Goal: Task Accomplishment & Management: Complete application form

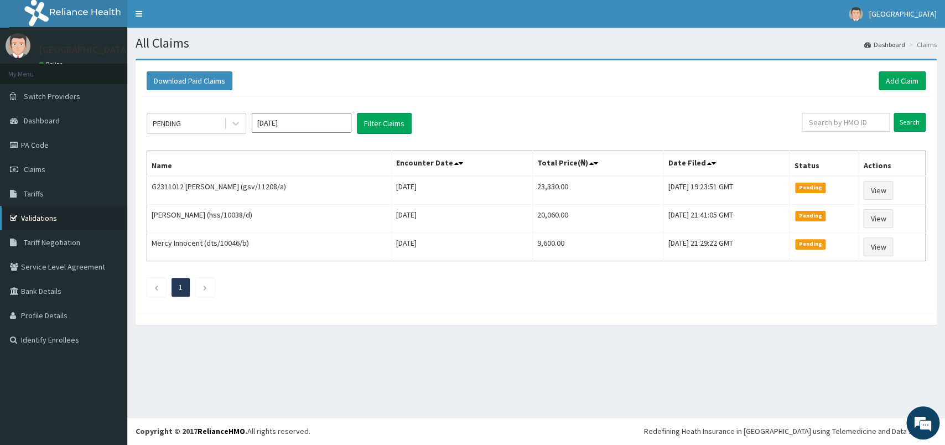
click at [60, 211] on link "Validations" at bounding box center [63, 218] width 127 height 24
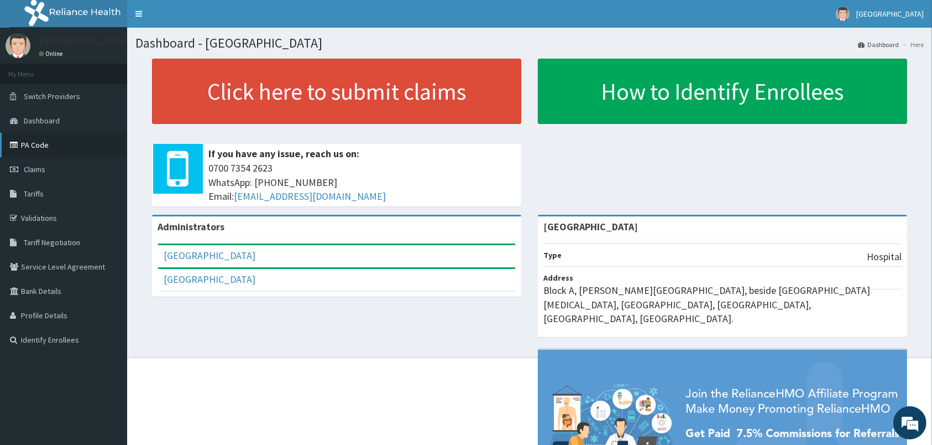
click at [49, 143] on link "PA Code" at bounding box center [63, 145] width 127 height 24
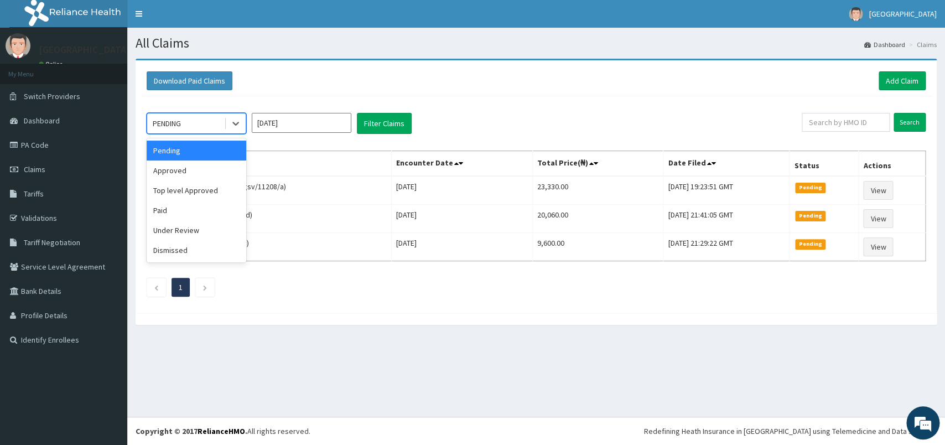
click at [224, 127] on div at bounding box center [235, 123] width 22 height 20
click at [199, 233] on div "Under Review" at bounding box center [197, 230] width 100 height 20
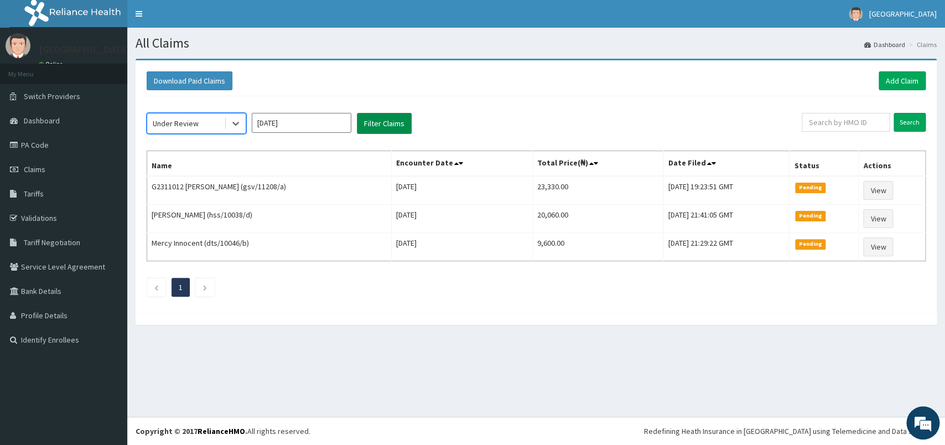
click at [383, 126] on button "Filter Claims" at bounding box center [384, 123] width 55 height 21
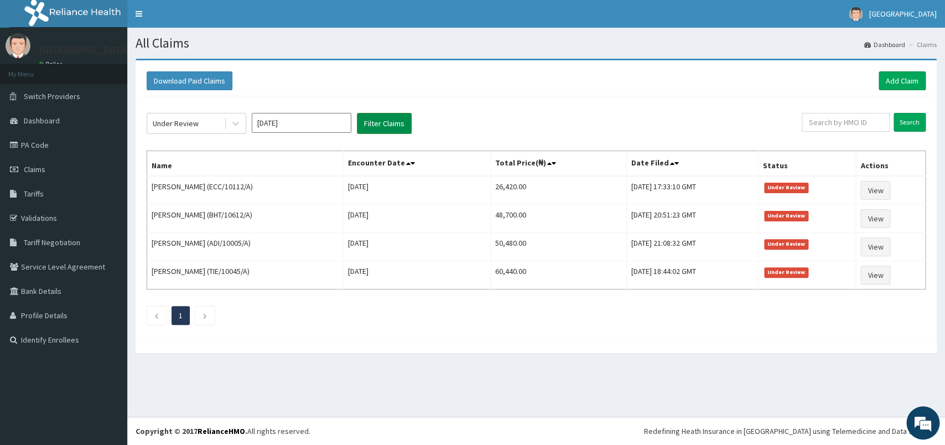
click at [383, 126] on button "Filter Claims" at bounding box center [384, 123] width 55 height 21
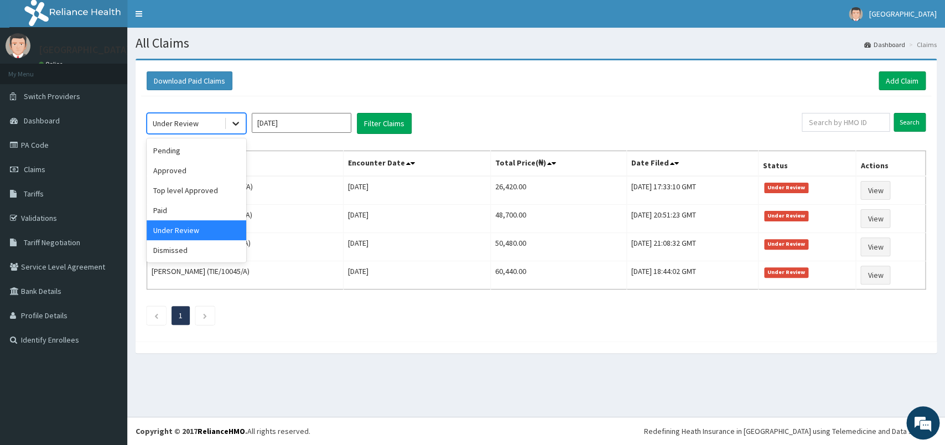
click at [226, 119] on div at bounding box center [236, 123] width 20 height 20
click at [206, 168] on div "Approved" at bounding box center [197, 170] width 100 height 20
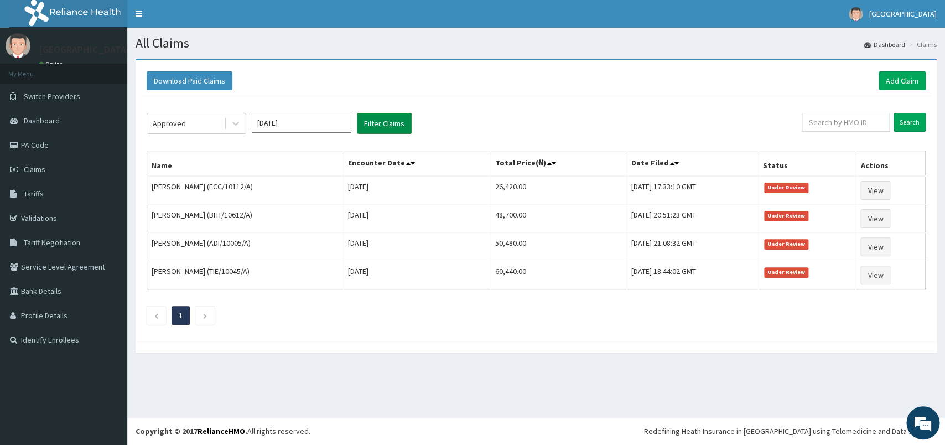
click at [375, 129] on button "Filter Claims" at bounding box center [384, 123] width 55 height 21
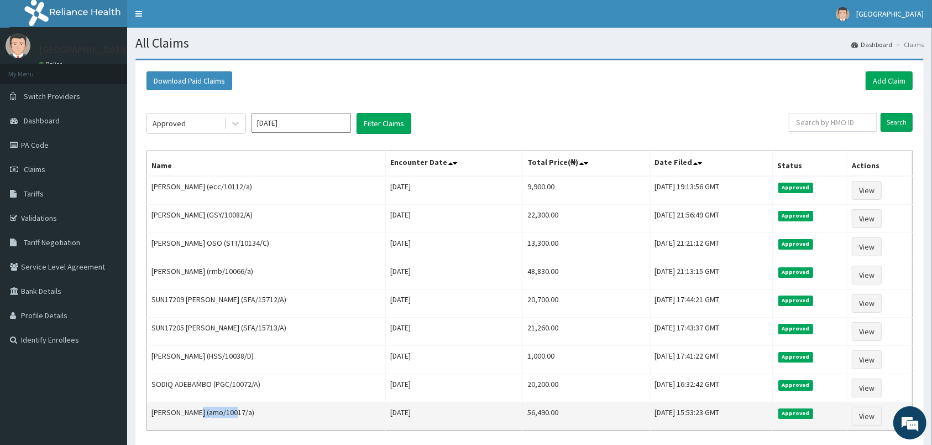
drag, startPoint x: 237, startPoint y: 416, endPoint x: 196, endPoint y: 416, distance: 40.9
click at [196, 416] on td "FRANK ODU (amo/10017/a)" at bounding box center [266, 416] width 239 height 28
copy td "amo/10017/a"
click at [874, 423] on link "View" at bounding box center [867, 416] width 30 height 19
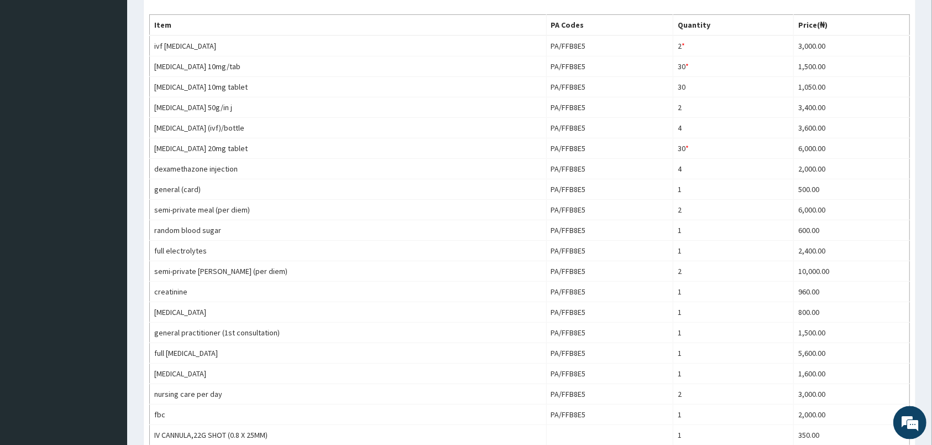
scroll to position [226, 0]
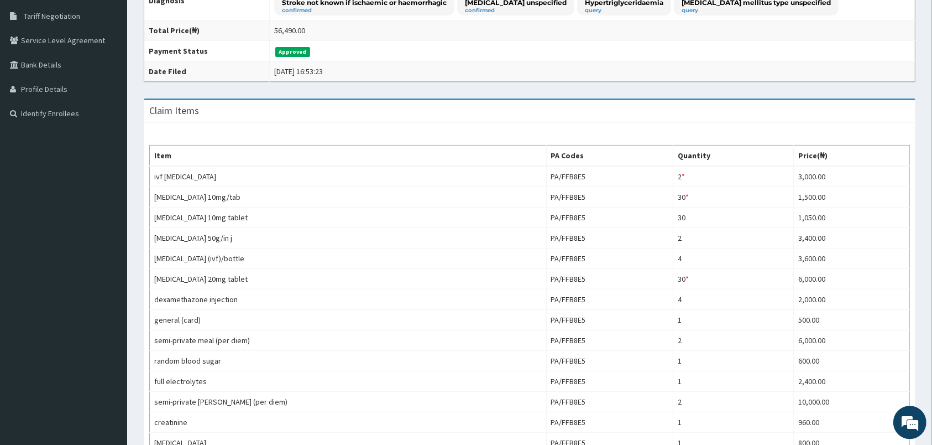
click at [417, 4] on p "Stroke not known if ischaemic or haemorrhagic" at bounding box center [364, 2] width 165 height 9
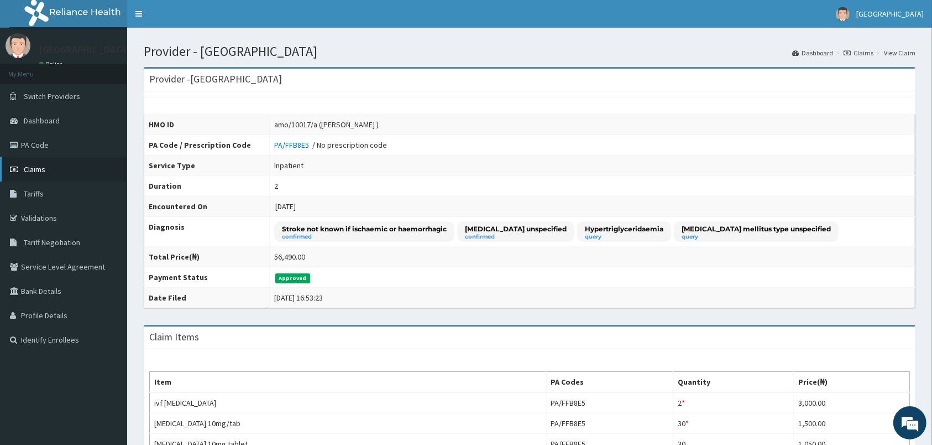
click at [55, 173] on link "Claims" at bounding box center [63, 169] width 127 height 24
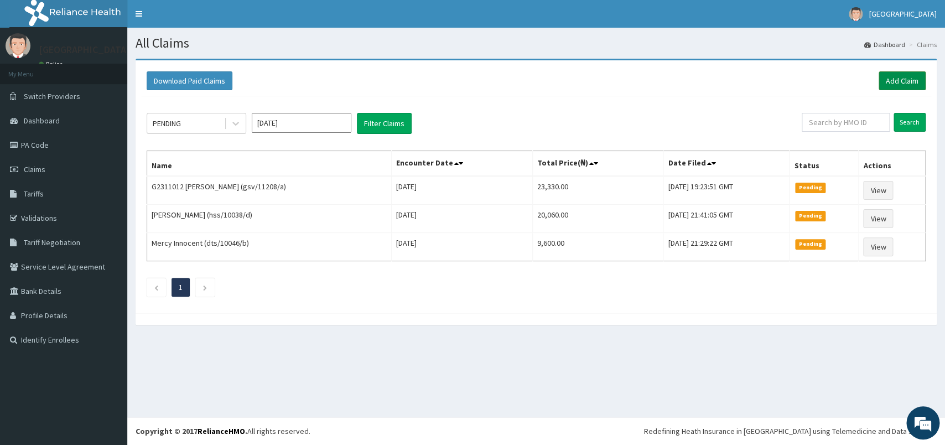
click at [904, 81] on link "Add Claim" at bounding box center [901, 80] width 47 height 19
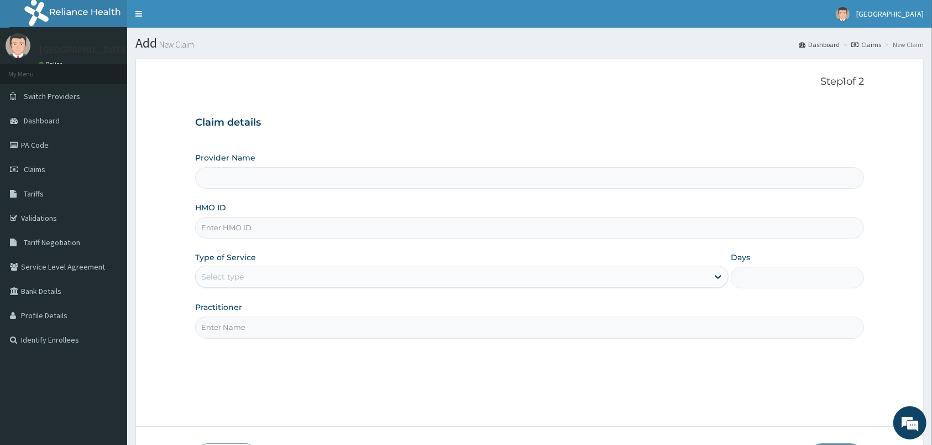
click at [252, 233] on input "HMO ID" at bounding box center [529, 228] width 669 height 22
type input "[GEOGRAPHIC_DATA]"
click at [227, 227] on input "HMO ID" at bounding box center [529, 228] width 669 height 22
type input "OKB/10109/A"
click at [241, 276] on div "Select type" at bounding box center [222, 276] width 43 height 11
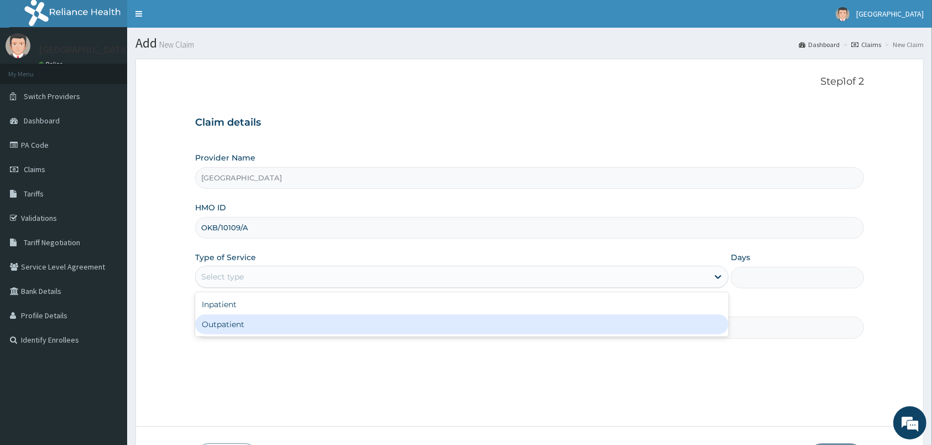
click at [242, 325] on div "Outpatient" at bounding box center [462, 324] width 534 height 20
type input "1"
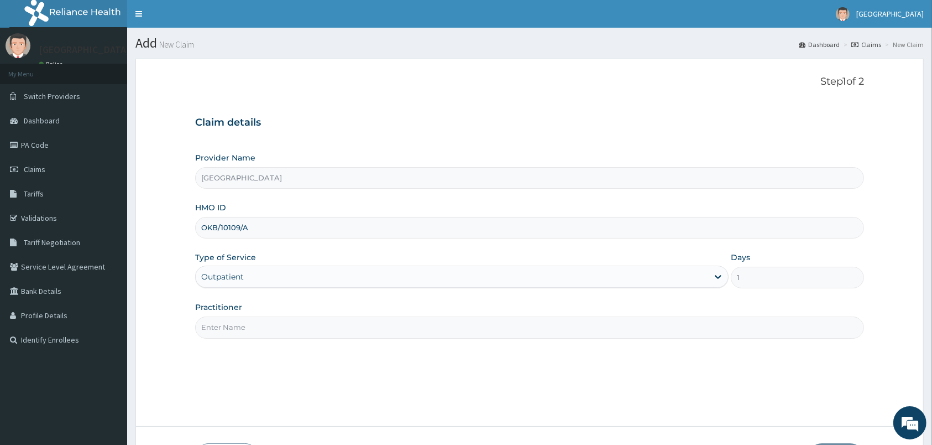
click at [242, 325] on input "Practitioner" at bounding box center [529, 327] width 669 height 22
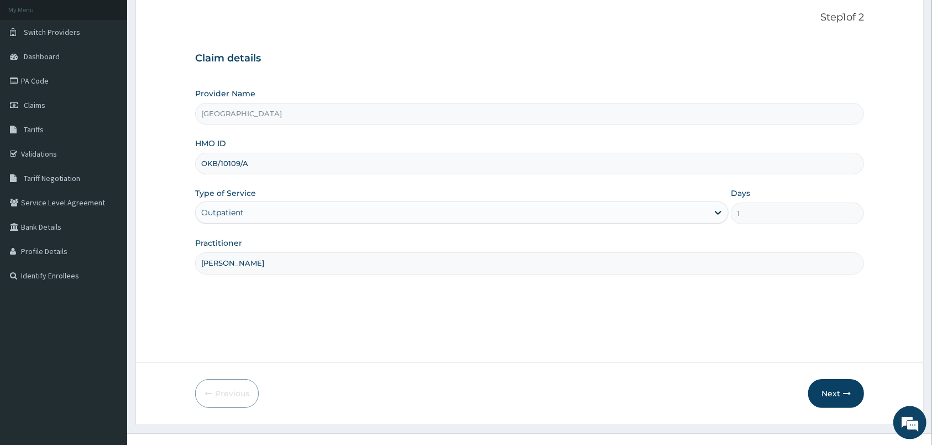
scroll to position [81, 0]
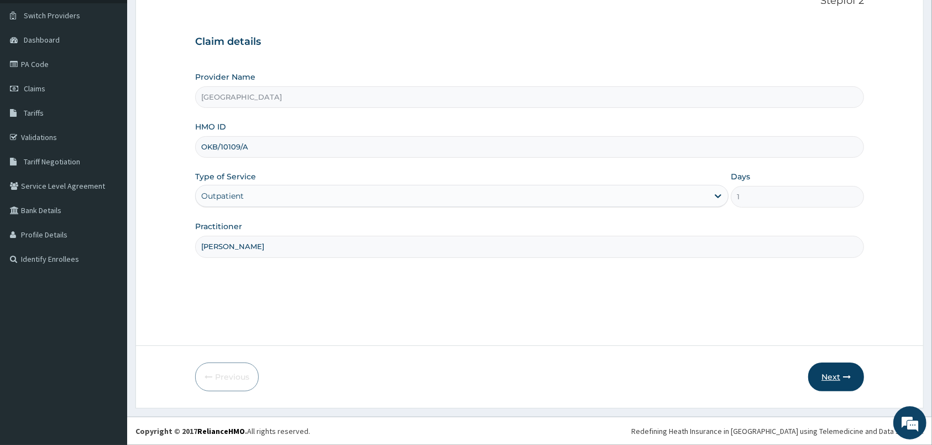
type input "peter prince"
click at [838, 376] on button "Next" at bounding box center [837, 376] width 56 height 29
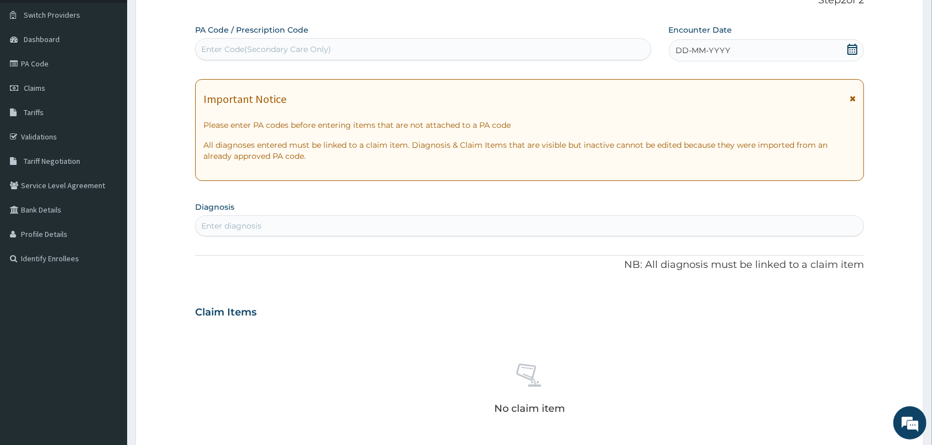
click at [854, 50] on icon at bounding box center [852, 49] width 11 height 11
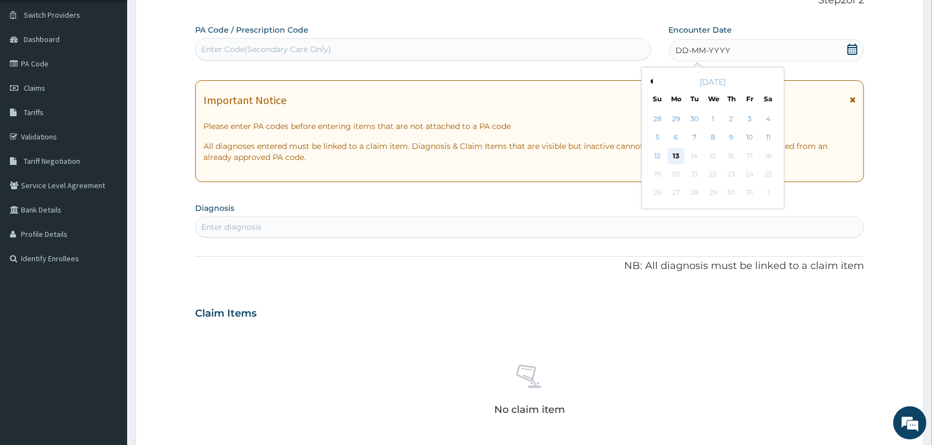
click at [679, 153] on div "13" at bounding box center [676, 156] width 17 height 17
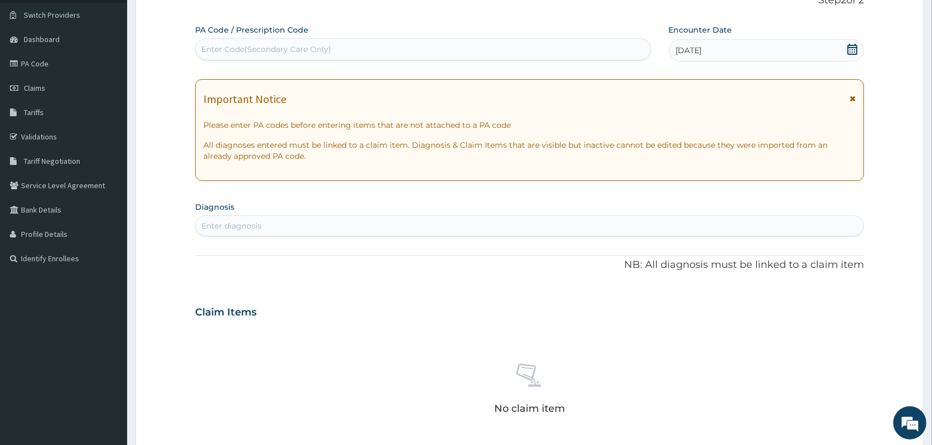
click at [334, 231] on div "Enter diagnosis" at bounding box center [530, 226] width 668 height 18
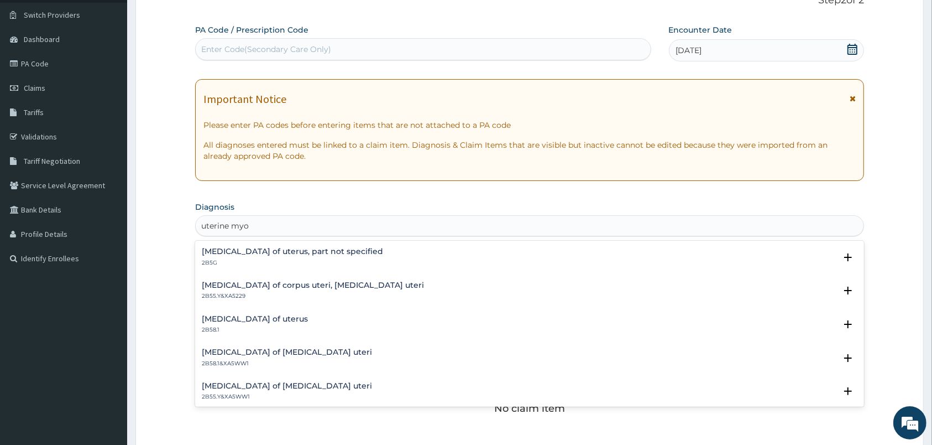
click at [223, 225] on input "uterine myo" at bounding box center [225, 225] width 48 height 11
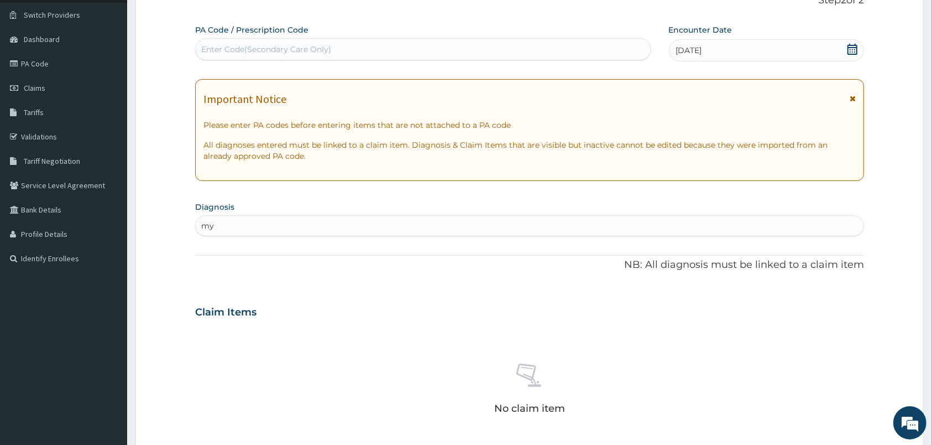
type input "m"
type input "f"
type input "uterine myo"
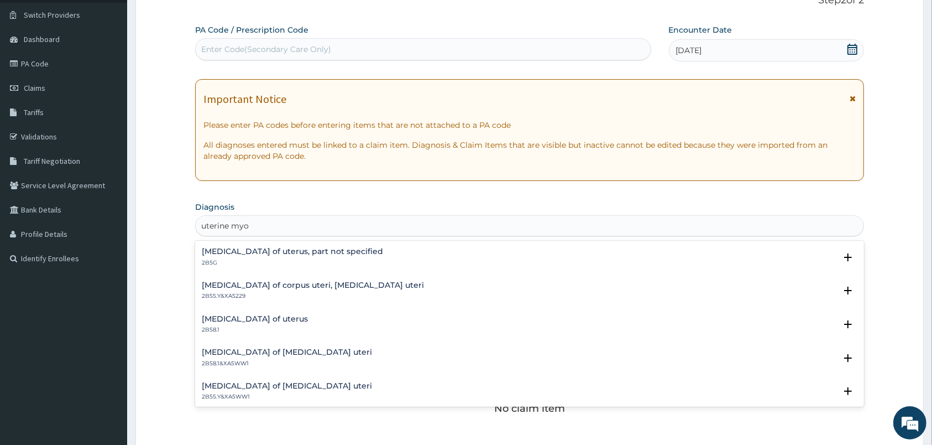
click at [251, 317] on h4 "Leiomyosarcoma of uterus" at bounding box center [255, 319] width 106 height 8
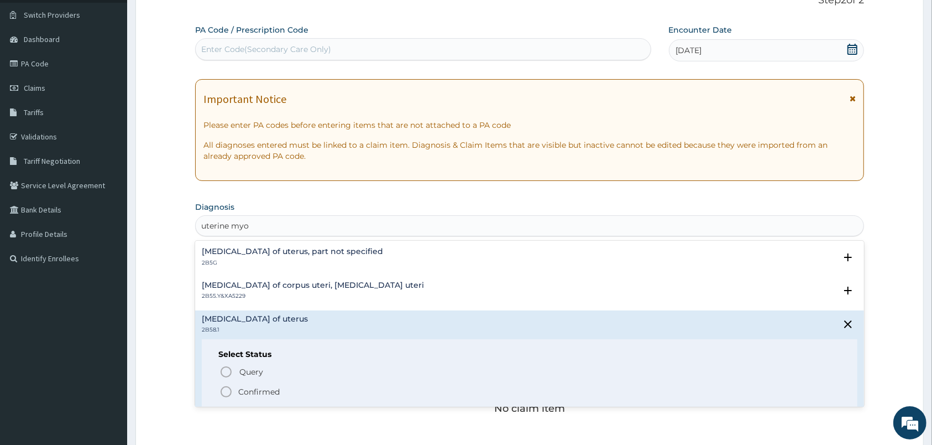
click at [251, 317] on h4 "Leiomyosarcoma of uterus" at bounding box center [255, 319] width 106 height 8
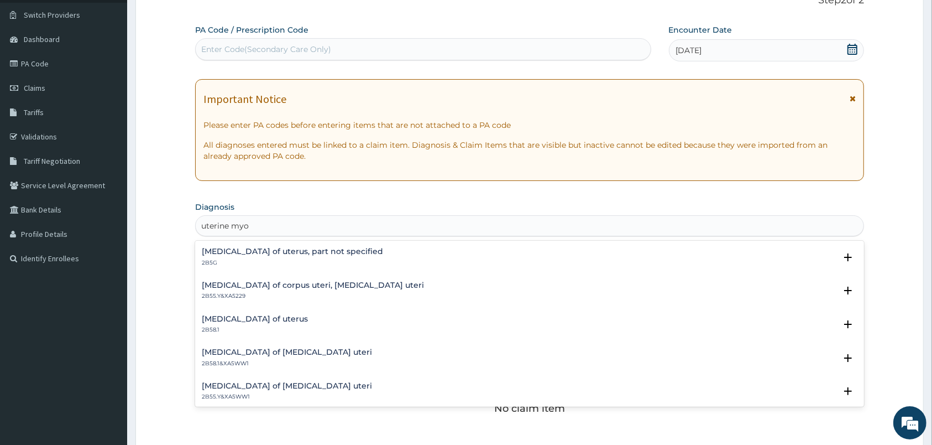
click at [251, 317] on h4 "Leiomyosarcoma of uterus" at bounding box center [255, 319] width 106 height 8
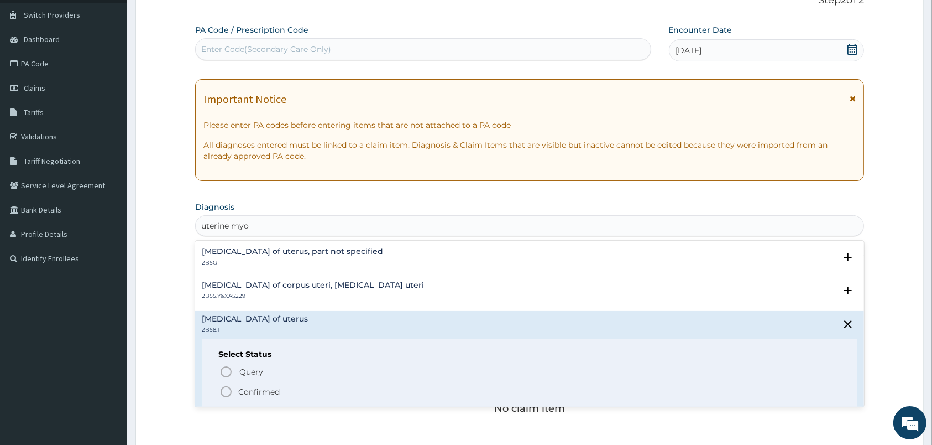
click at [226, 389] on icon "status option filled" at bounding box center [226, 391] width 13 height 13
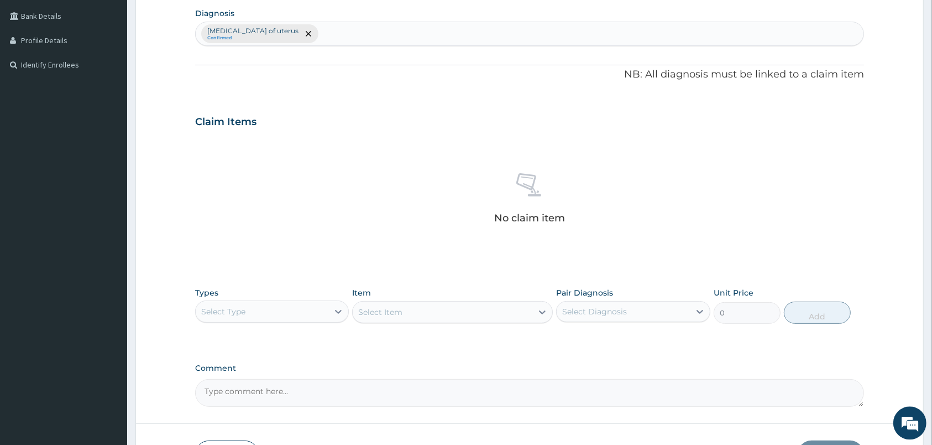
scroll to position [354, 0]
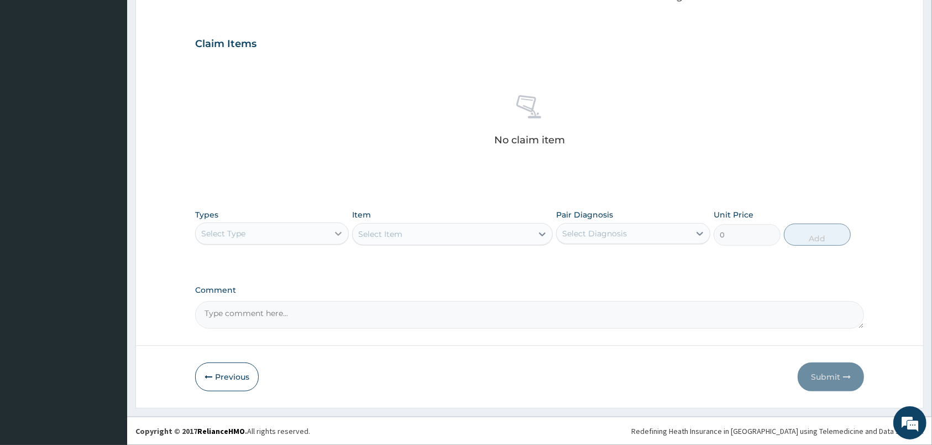
click at [343, 238] on icon at bounding box center [338, 233] width 11 height 11
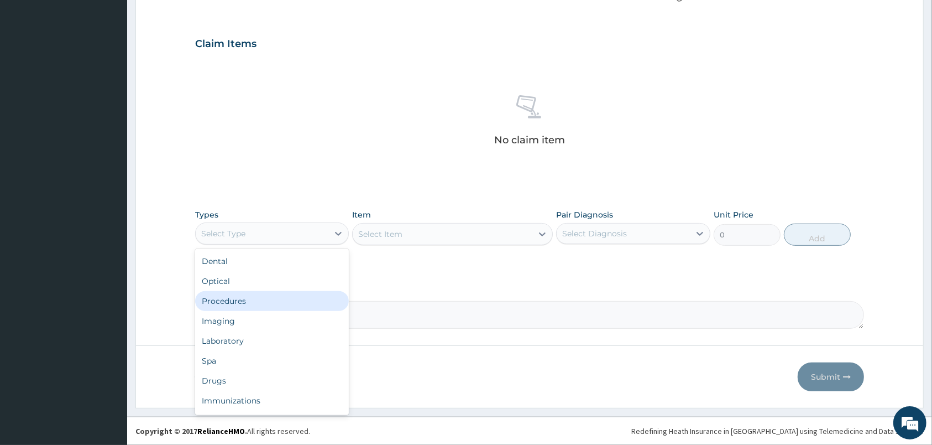
click at [320, 299] on div "Procedures" at bounding box center [272, 301] width 154 height 20
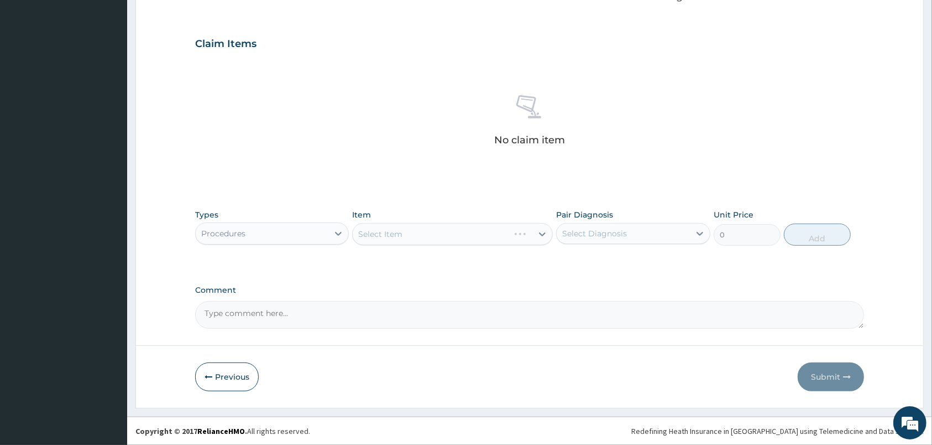
click at [634, 220] on div "Pair Diagnosis Select Diagnosis" at bounding box center [633, 227] width 154 height 37
click at [643, 235] on div "Select Diagnosis" at bounding box center [623, 234] width 133 height 18
click at [644, 264] on label "Leiomyosarcoma of uterus" at bounding box center [628, 260] width 106 height 11
checkbox input "true"
click at [500, 241] on div "Select Item" at bounding box center [443, 234] width 180 height 18
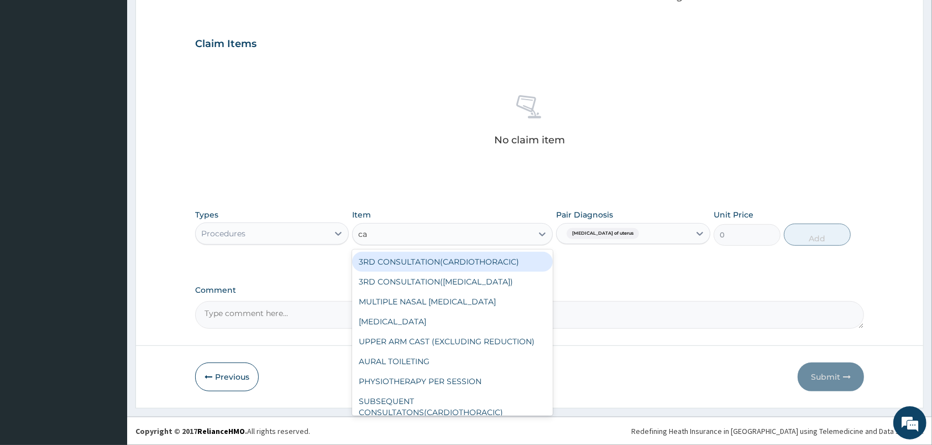
type input "car"
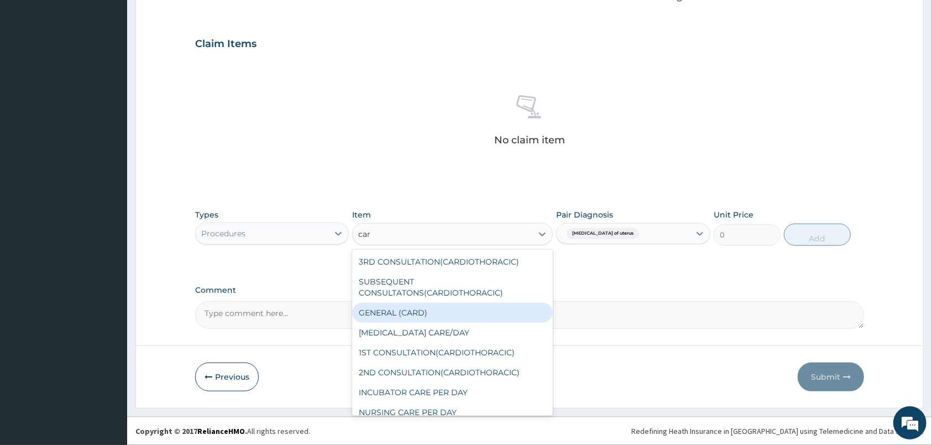
click at [435, 316] on div "GENERAL (CARD)" at bounding box center [452, 313] width 201 height 20
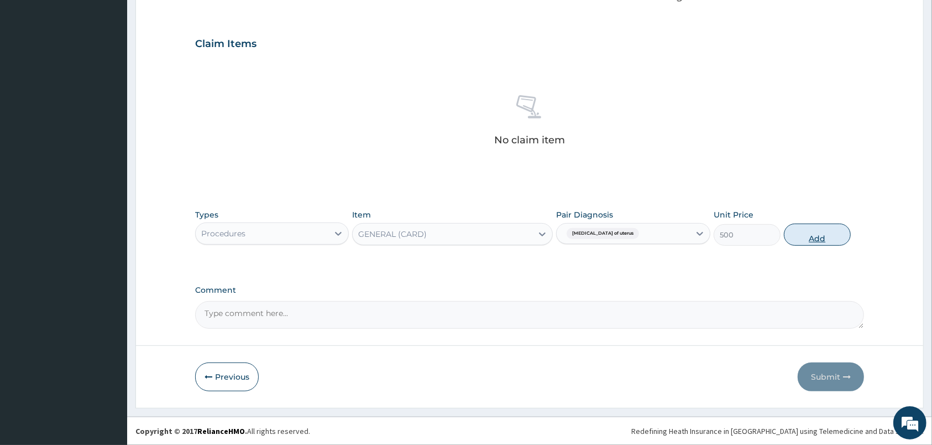
click at [793, 234] on button "Add" at bounding box center [817, 234] width 67 height 22
type input "0"
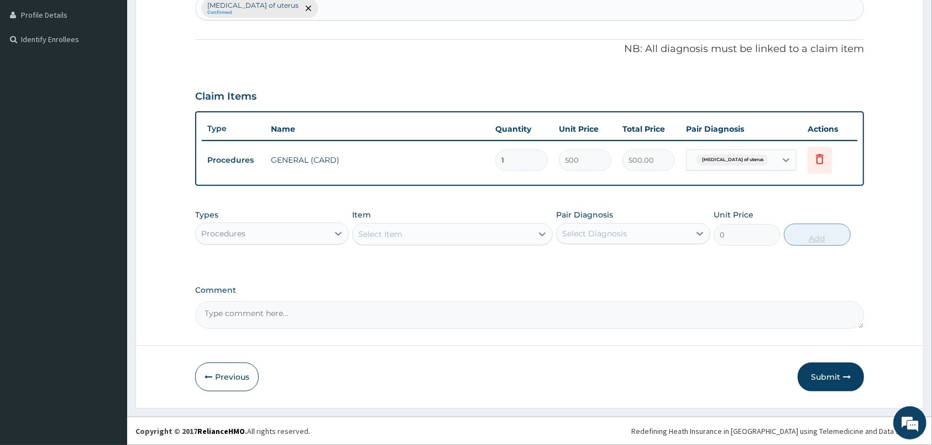
scroll to position [300, 0]
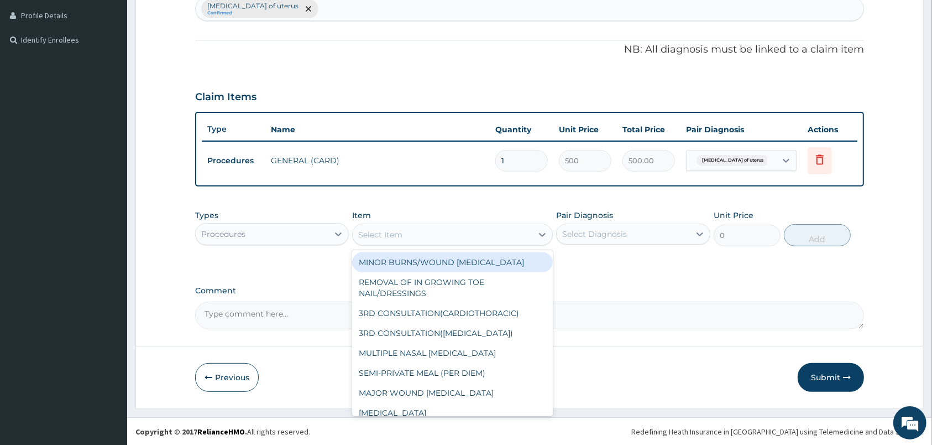
click at [392, 227] on div "Select Item" at bounding box center [443, 235] width 180 height 18
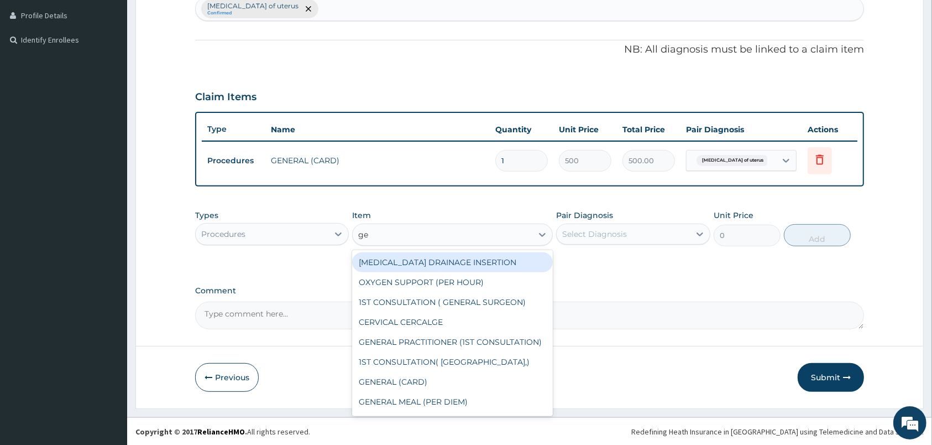
type input "gen"
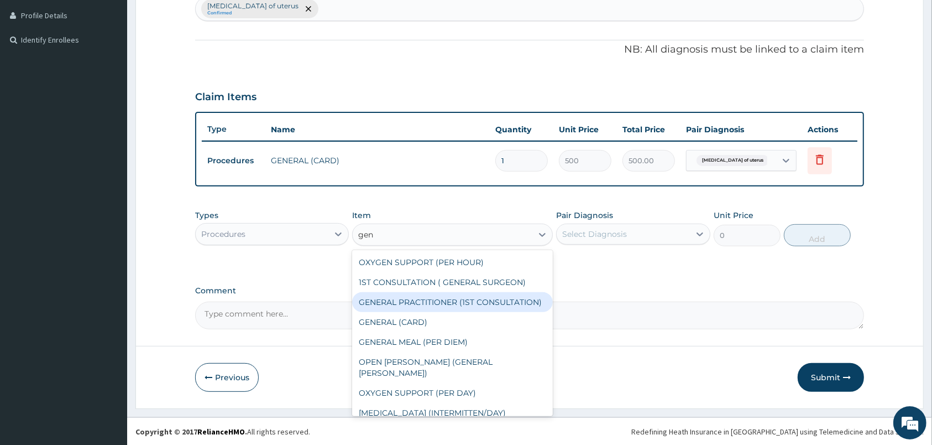
click at [451, 310] on div "GENERAL PRACTITIONER (1ST CONSULTATION)" at bounding box center [452, 302] width 201 height 20
type input "1500"
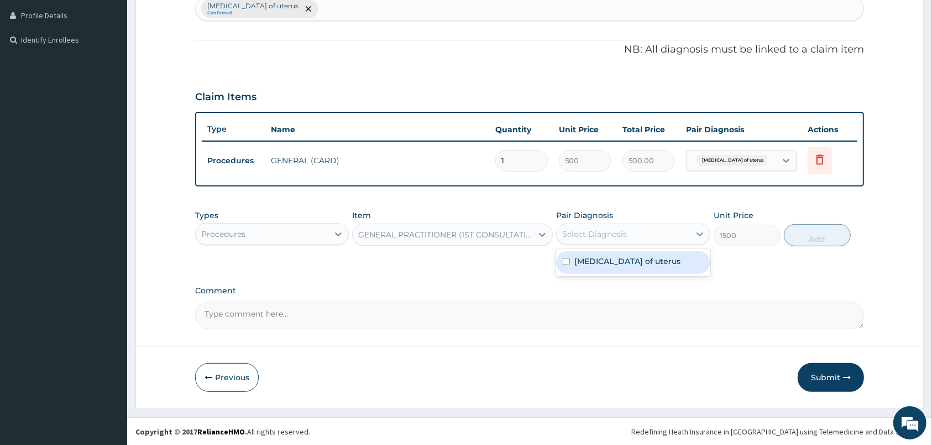
click at [686, 232] on div "Select Diagnosis" at bounding box center [623, 234] width 133 height 18
click at [684, 252] on div "Leiomyosarcoma of uterus" at bounding box center [633, 262] width 154 height 23
checkbox input "true"
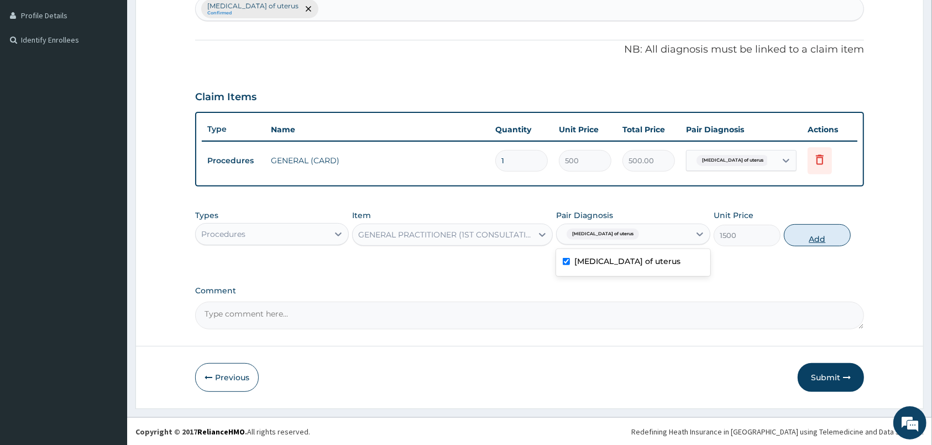
click at [824, 241] on button "Add" at bounding box center [817, 235] width 67 height 22
type input "0"
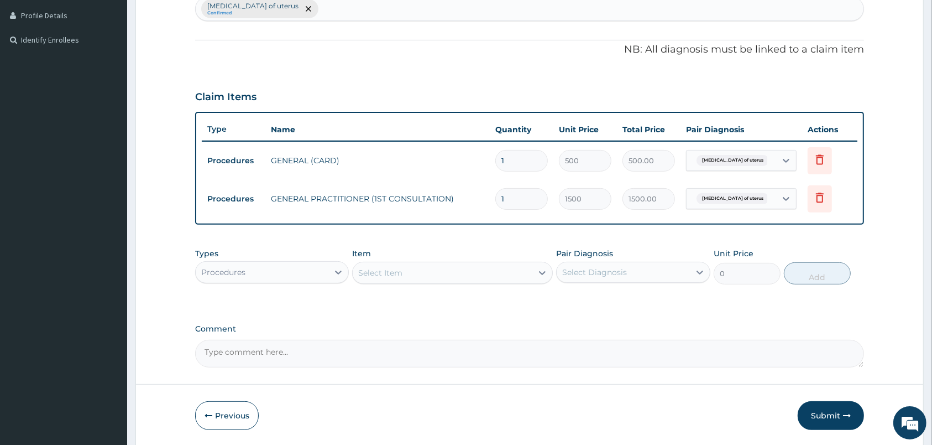
click at [304, 277] on div "Procedures" at bounding box center [262, 272] width 133 height 18
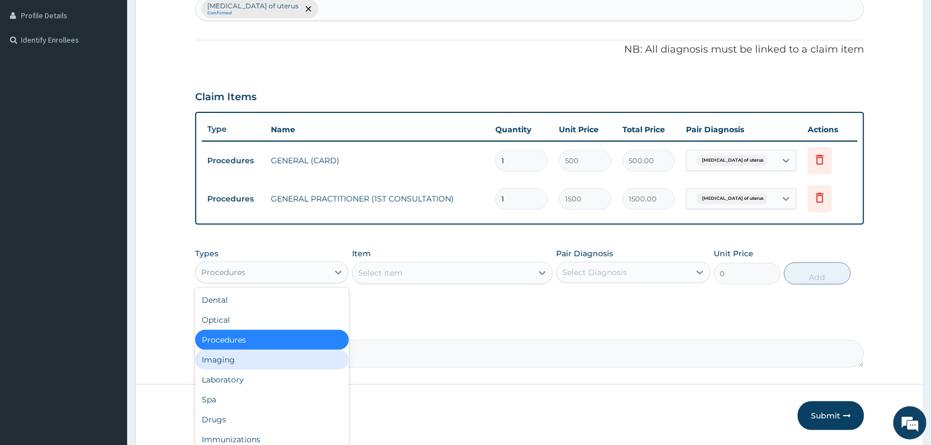
click at [264, 360] on div "Imaging" at bounding box center [272, 360] width 154 height 20
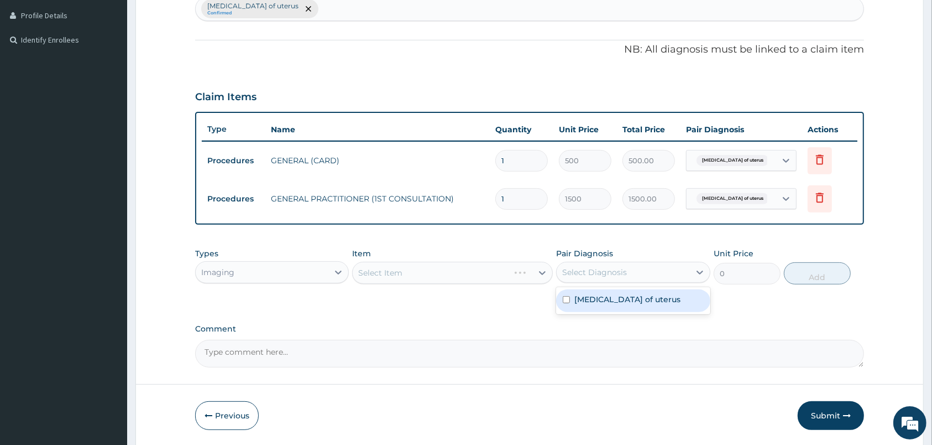
click at [600, 265] on div "Select Diagnosis" at bounding box center [623, 272] width 133 height 18
click at [611, 296] on label "Leiomyosarcoma of uterus" at bounding box center [628, 299] width 106 height 11
checkbox input "true"
click at [498, 262] on div "Select Item" at bounding box center [452, 273] width 201 height 22
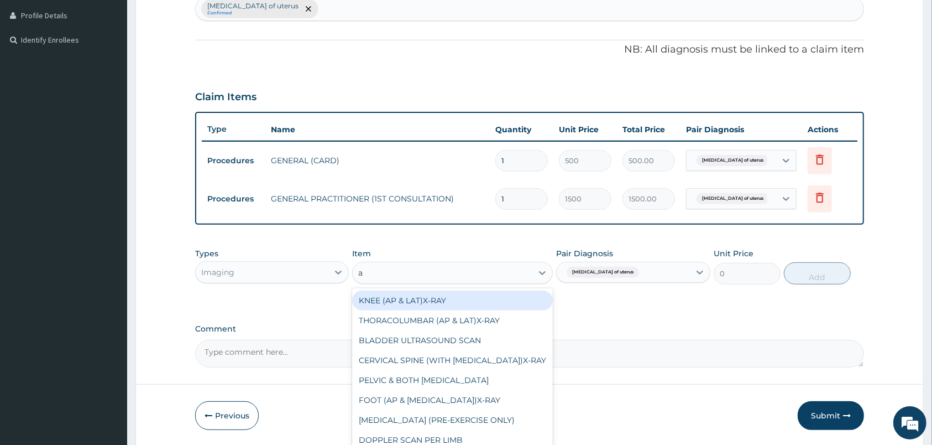
type input "ab"
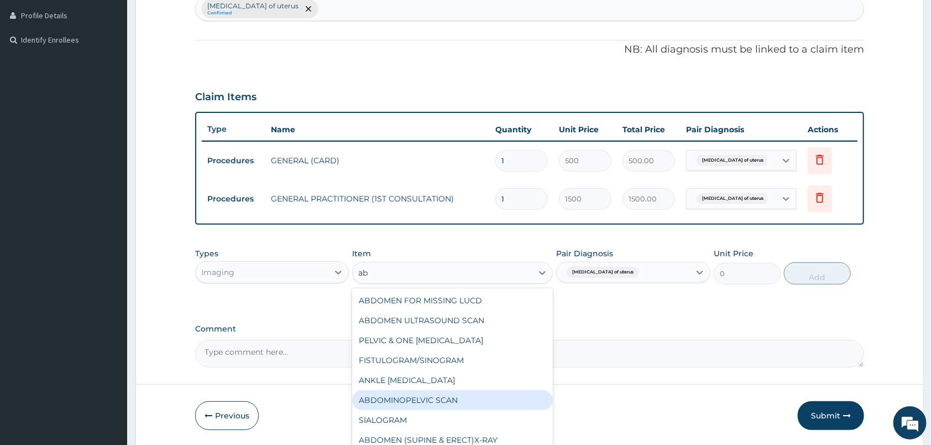
click at [520, 399] on div "ABDOMINOPELVIC SCAN" at bounding box center [452, 400] width 201 height 20
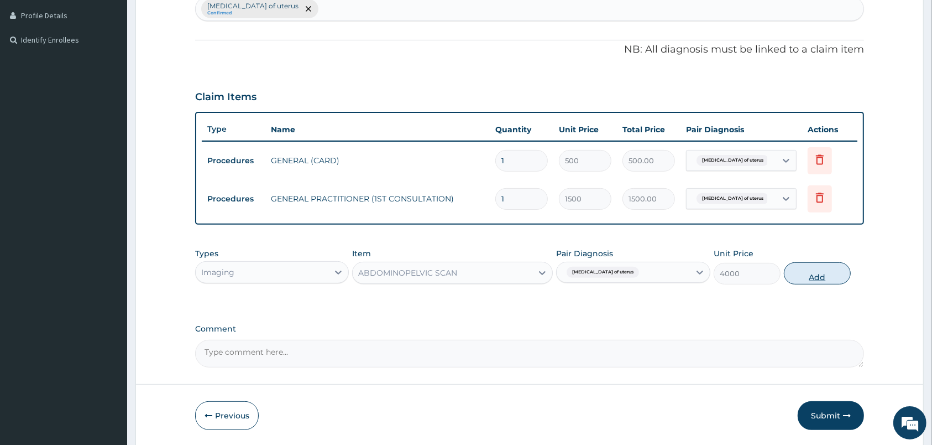
click at [796, 277] on button "Add" at bounding box center [817, 273] width 67 height 22
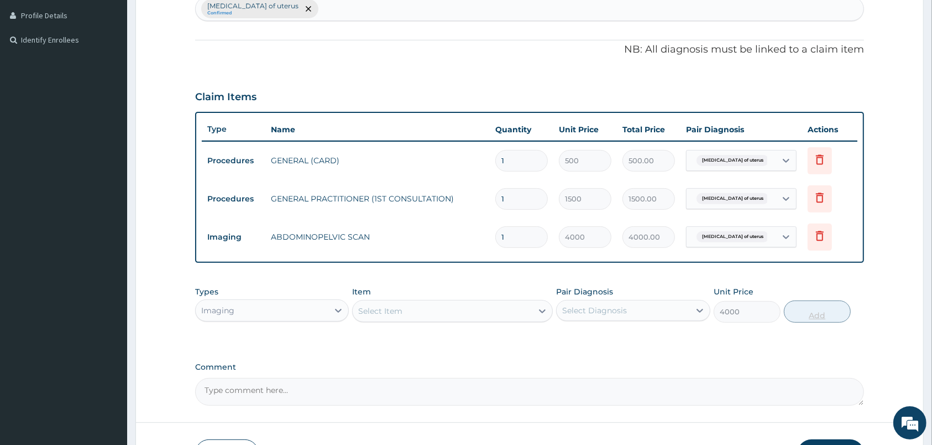
type input "0"
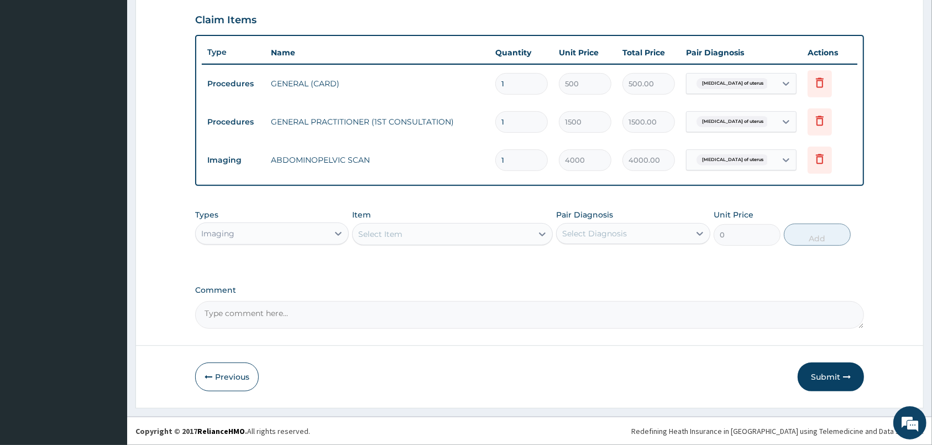
click at [498, 228] on div "Select Item" at bounding box center [443, 234] width 180 height 18
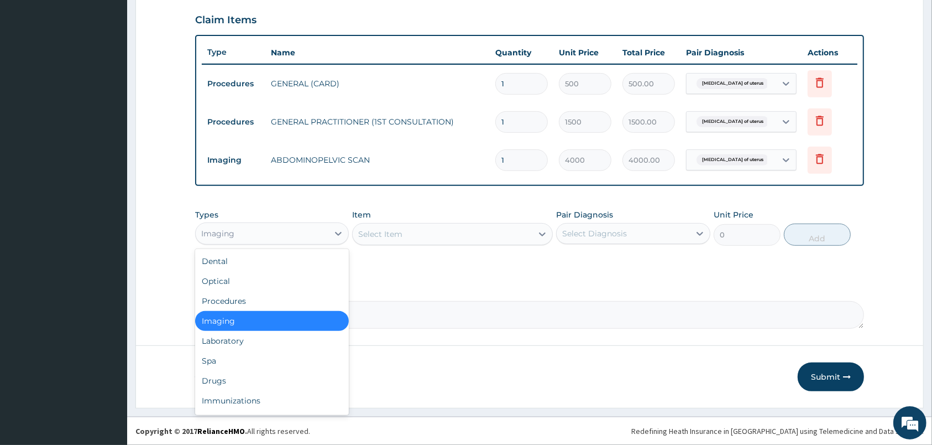
click at [303, 234] on div "Imaging" at bounding box center [262, 234] width 133 height 18
click at [251, 375] on div "Drugs" at bounding box center [272, 381] width 154 height 20
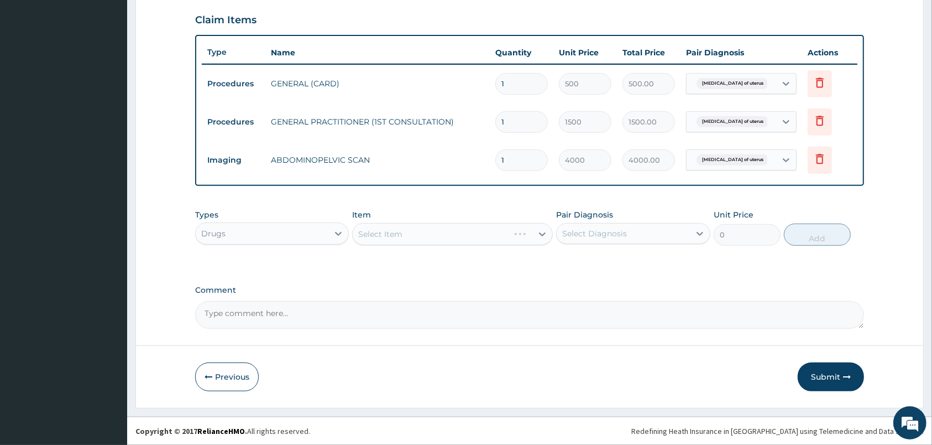
click at [595, 229] on div "Select Diagnosis" at bounding box center [594, 233] width 65 height 11
click at [606, 265] on div "Leiomyosarcoma of uterus" at bounding box center [633, 262] width 154 height 23
checkbox input "true"
click at [524, 236] on div "Select Item" at bounding box center [452, 234] width 201 height 22
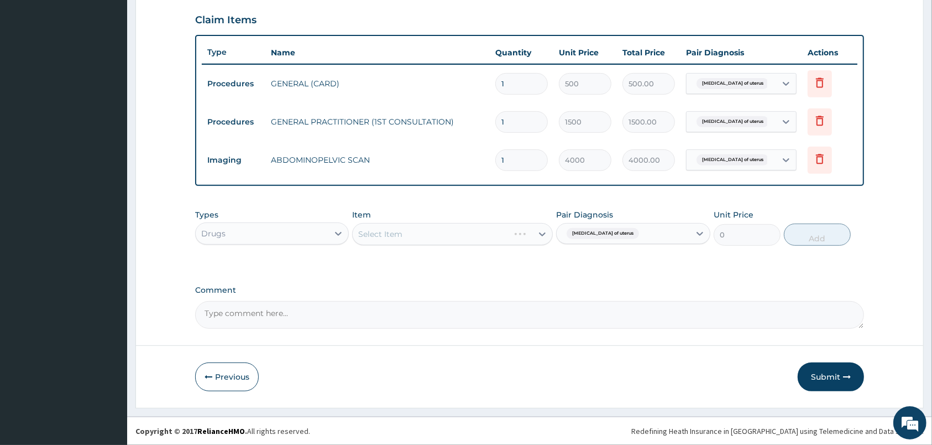
click at [524, 236] on div "Select Item" at bounding box center [452, 234] width 201 height 22
click at [507, 238] on div "Select Item" at bounding box center [443, 234] width 180 height 18
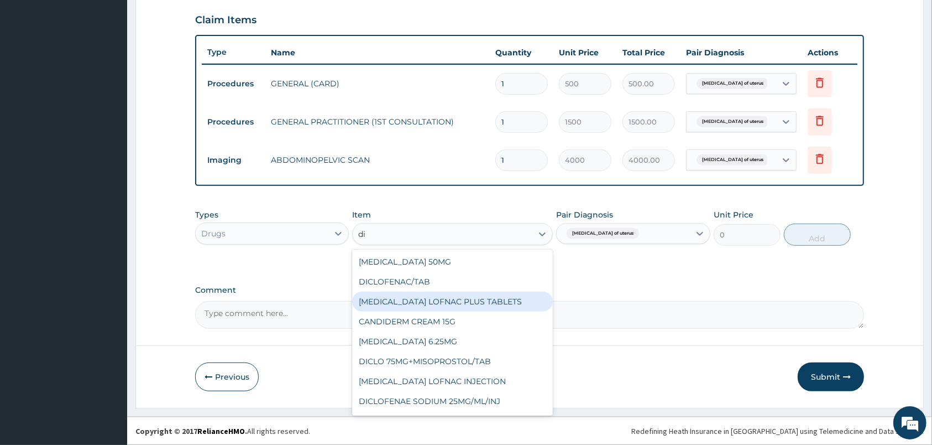
type input "d"
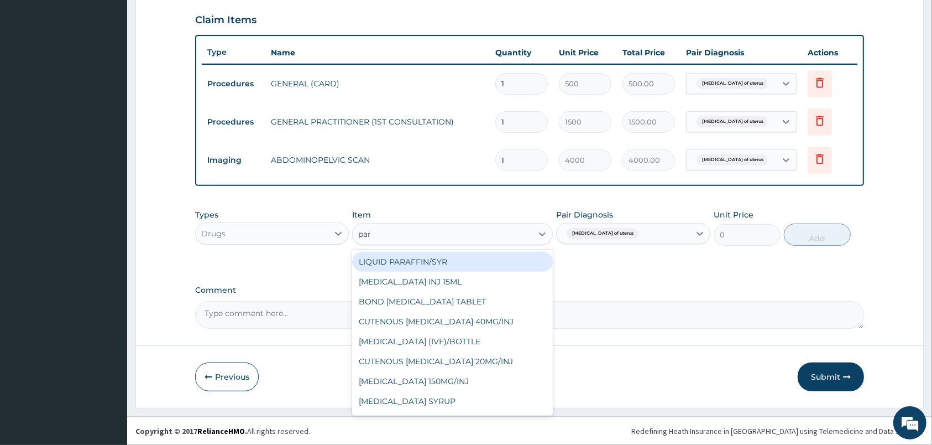
type input "para"
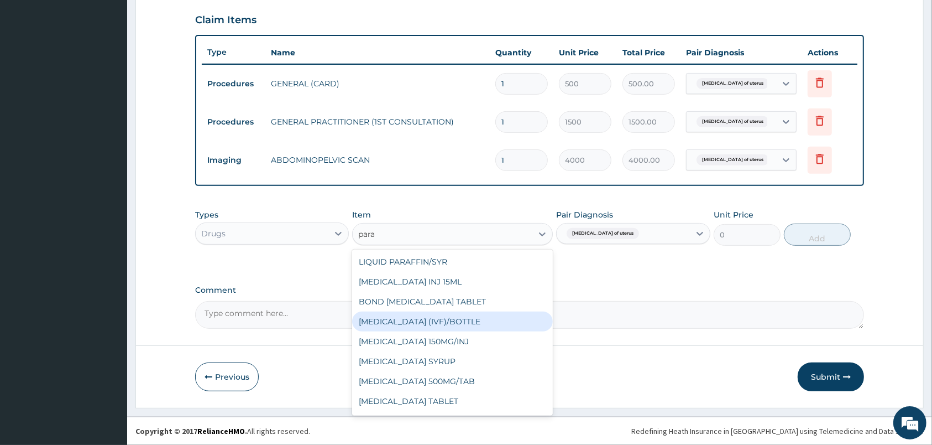
click at [497, 318] on div "PARACETAMOL (IVF)/BOTTLE" at bounding box center [452, 321] width 201 height 20
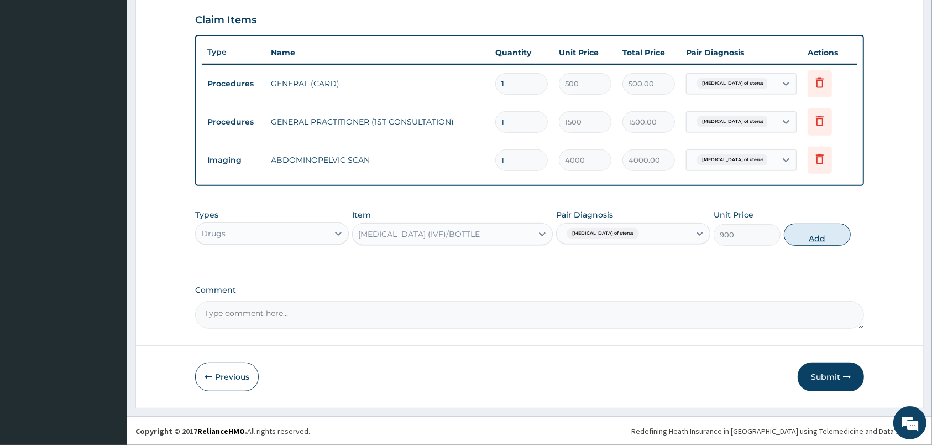
click at [832, 227] on button "Add" at bounding box center [817, 234] width 67 height 22
type input "0"
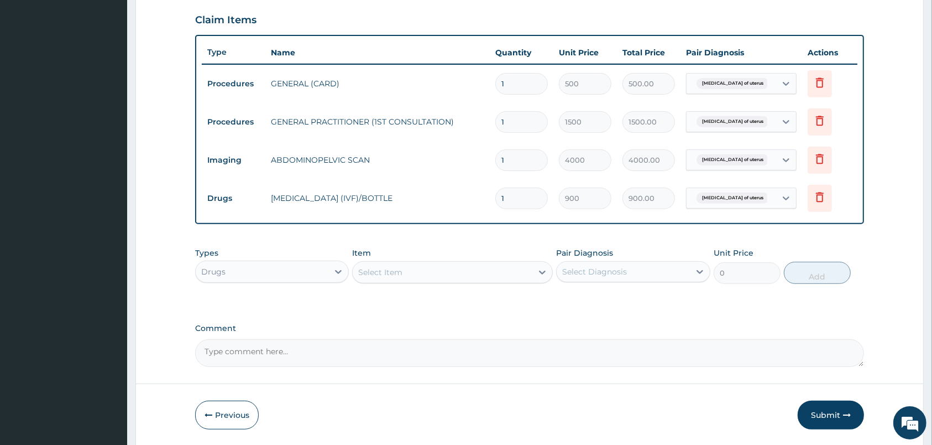
click at [389, 274] on div "Select Item" at bounding box center [380, 272] width 44 height 11
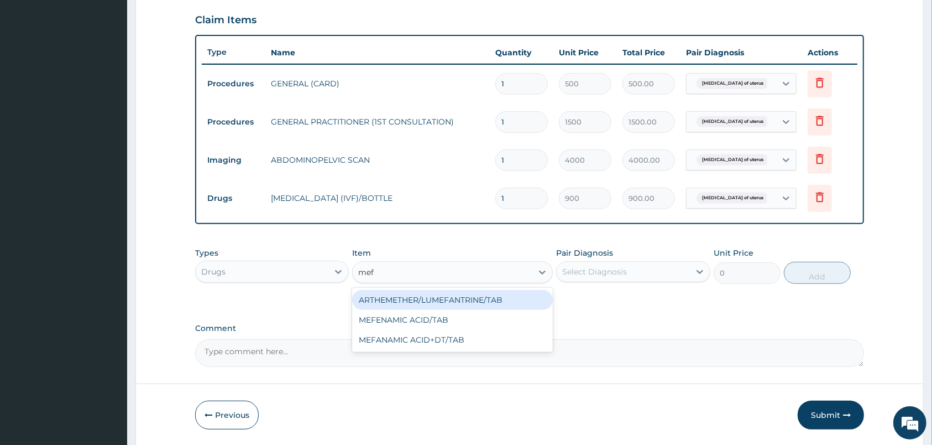
type input "mefe"
click at [410, 298] on div "MEFENAMIC ACID/TAB" at bounding box center [452, 300] width 201 height 20
type input "50"
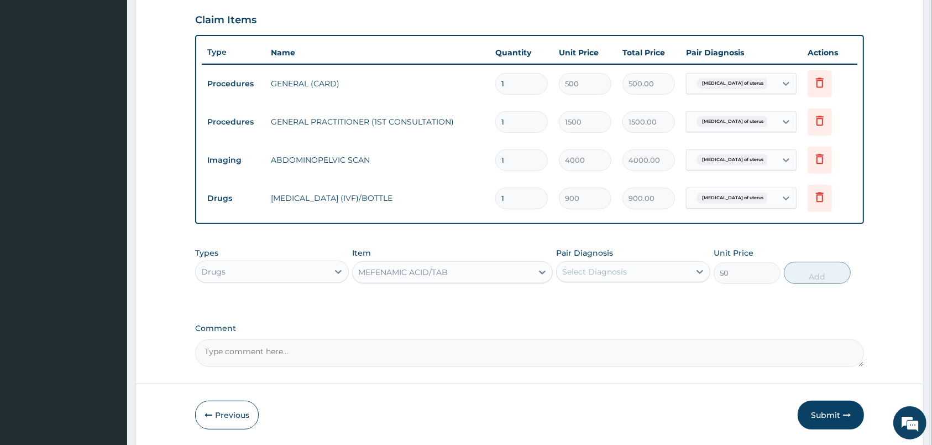
click at [598, 276] on div "Select Diagnosis" at bounding box center [594, 271] width 65 height 11
click at [611, 304] on div "Leiomyosarcoma of uterus" at bounding box center [633, 300] width 154 height 23
checkbox input "true"
click at [816, 268] on button "Add" at bounding box center [817, 273] width 67 height 22
type input "0"
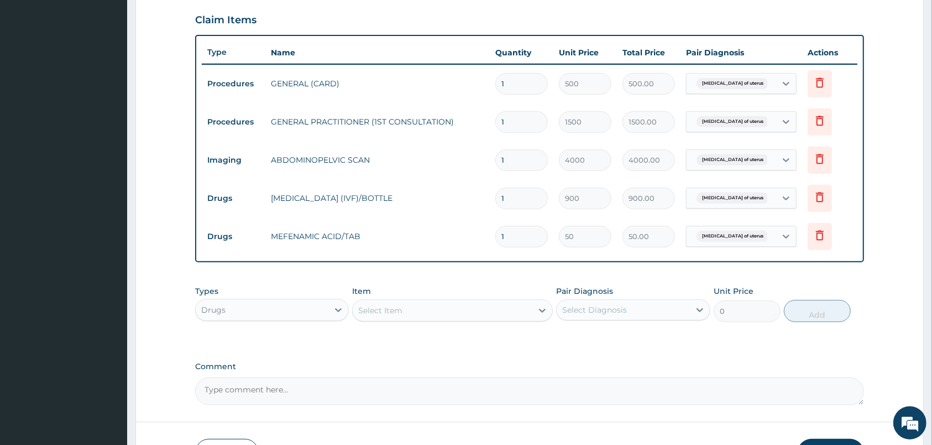
click at [516, 309] on div "Select Item" at bounding box center [443, 310] width 180 height 18
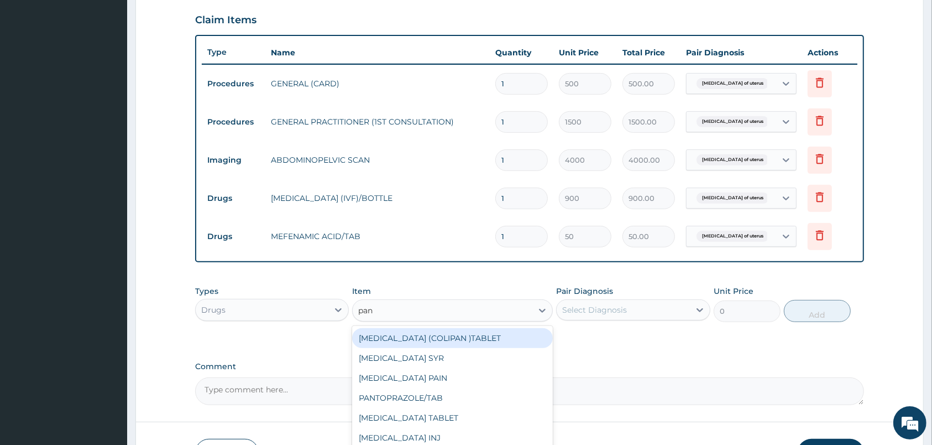
type input "pana"
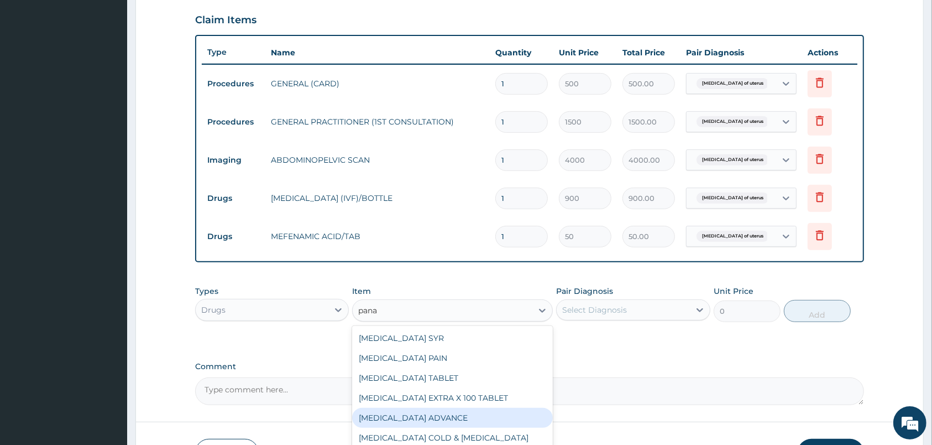
click at [440, 416] on div "PANADOL ADVANCE" at bounding box center [452, 418] width 201 height 20
type input "90"
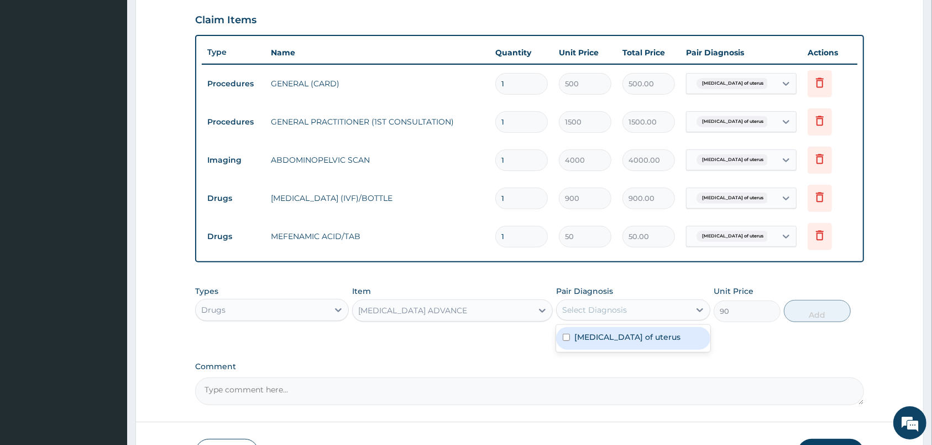
click at [620, 310] on div "Select Diagnosis" at bounding box center [594, 309] width 65 height 11
click at [632, 331] on div "Leiomyosarcoma of uterus" at bounding box center [633, 338] width 154 height 23
checkbox input "true"
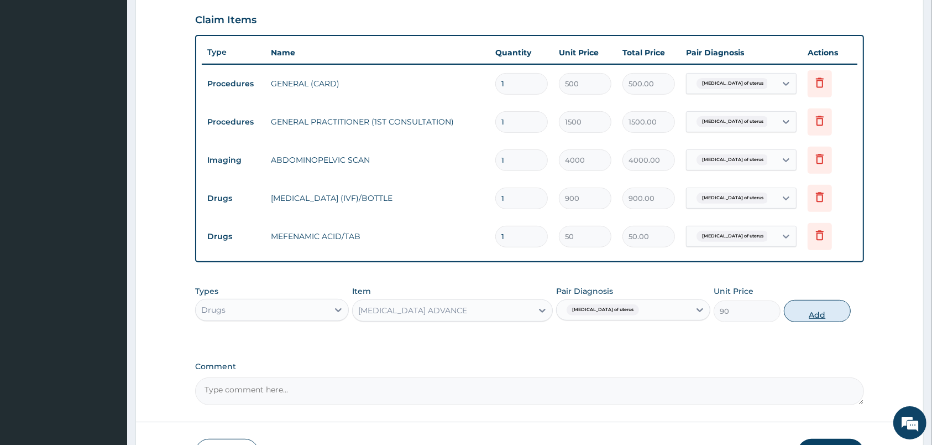
click at [812, 310] on button "Add" at bounding box center [817, 311] width 67 height 22
type input "0"
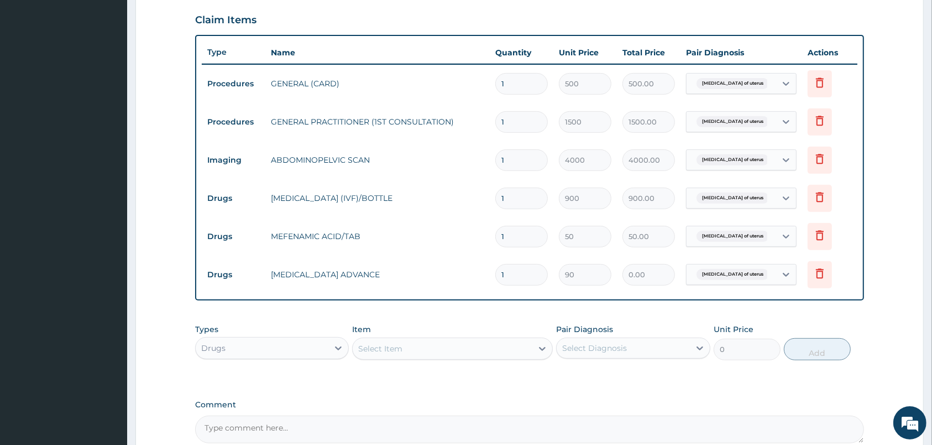
type input "0.00"
type input "3"
type input "270.00"
type input "30"
type input "2700.00"
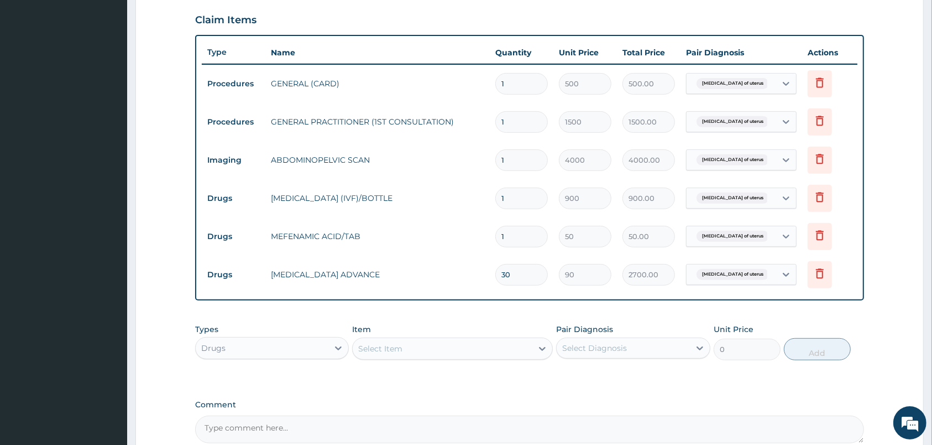
type input "30"
click at [534, 239] on input "1" at bounding box center [522, 237] width 53 height 22
type input "2"
type input "100.00"
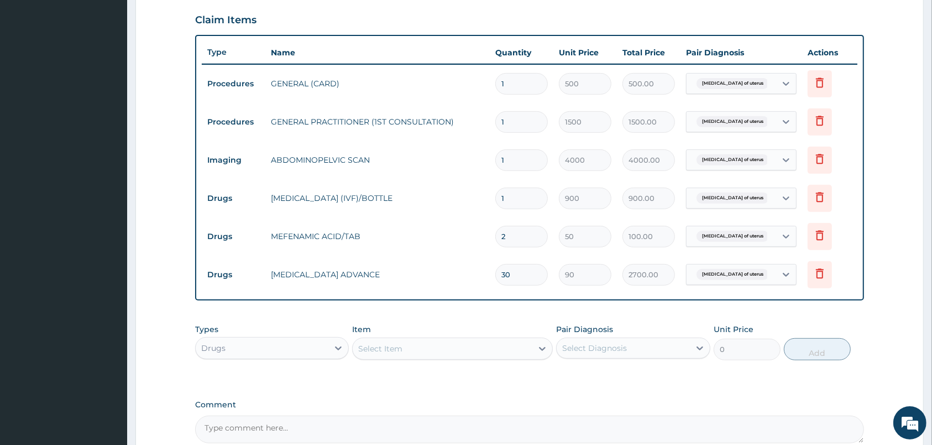
type input "20"
type input "1000.00"
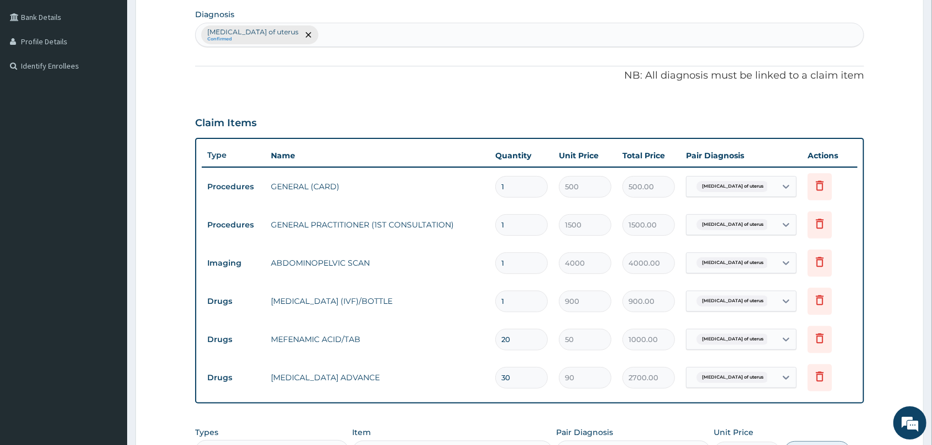
scroll to position [257, 0]
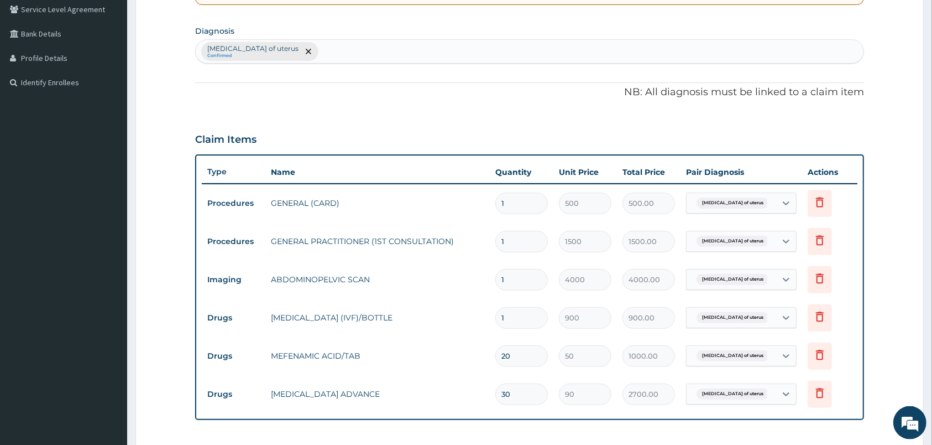
type input "20"
click at [501, 56] on div "Leiomyosarcoma of uterus Confirmed" at bounding box center [530, 51] width 668 height 23
type input "abdominal pain"
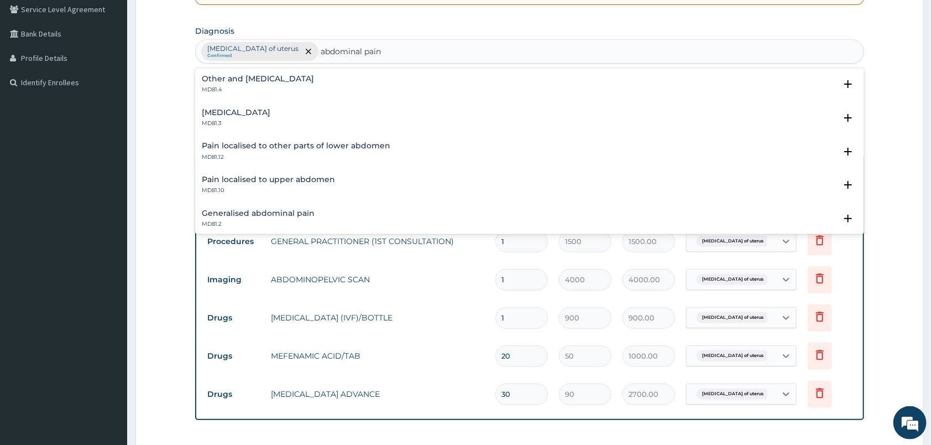
click at [225, 124] on p "MD81.3" at bounding box center [236, 123] width 69 height 8
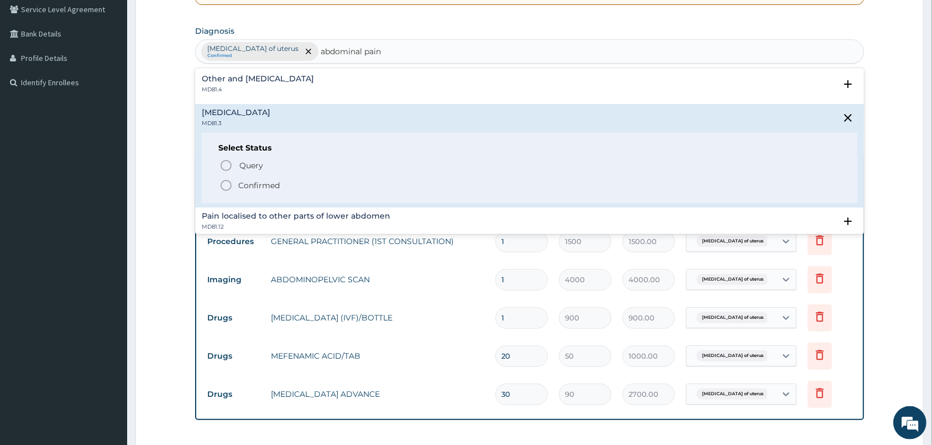
click at [226, 187] on icon "status option filled" at bounding box center [226, 185] width 13 height 13
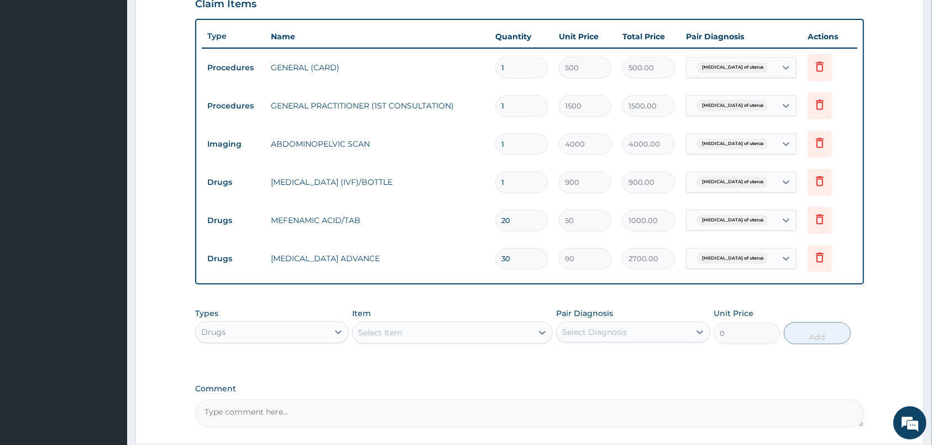
scroll to position [397, 0]
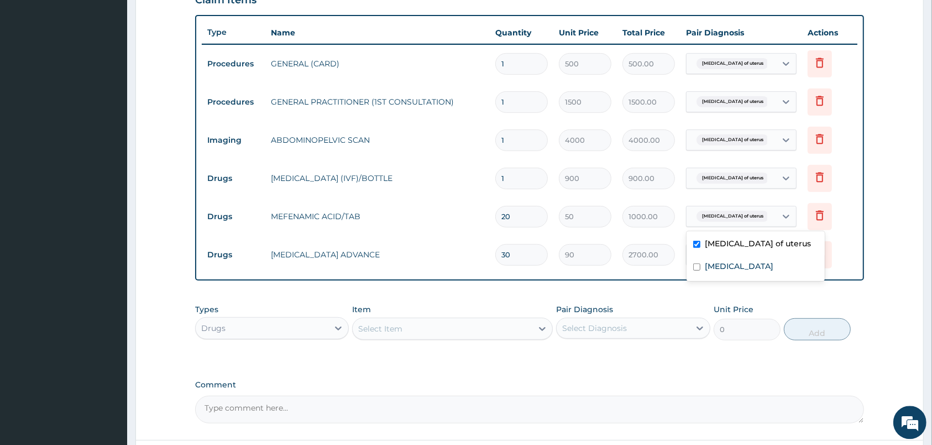
click at [747, 219] on span "Leiomyosarcoma of uterus" at bounding box center [733, 216] width 72 height 11
click at [738, 267] on label "Acute abdomen" at bounding box center [739, 265] width 69 height 11
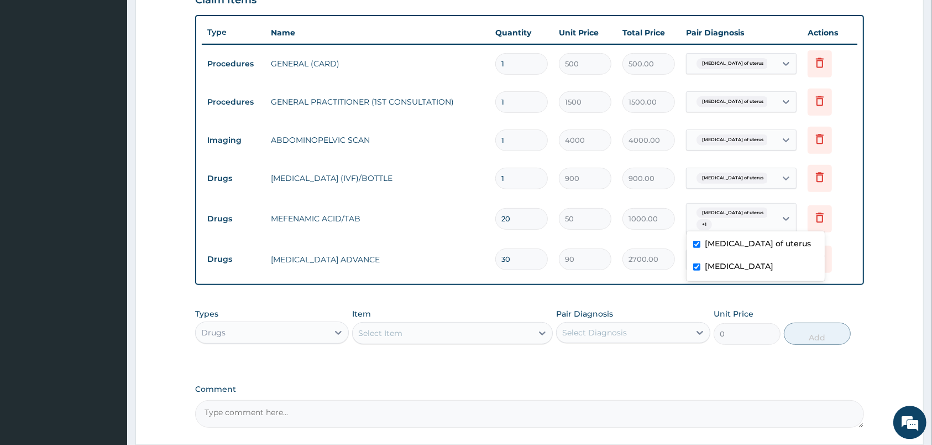
checkbox input "true"
click at [672, 291] on div "PA Code / Prescription Code Enter Code(Secondary Care Only) Encounter Date 13-1…" at bounding box center [529, 68] width 669 height 718
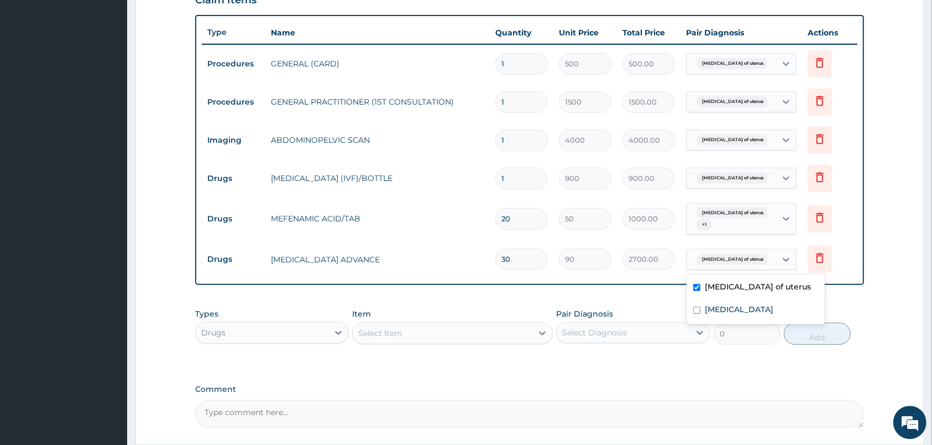
click at [720, 267] on div "Leiomyosarcoma of uterus" at bounding box center [732, 259] width 90 height 19
click at [716, 311] on label "Acute abdomen" at bounding box center [739, 309] width 69 height 11
checkbox input "true"
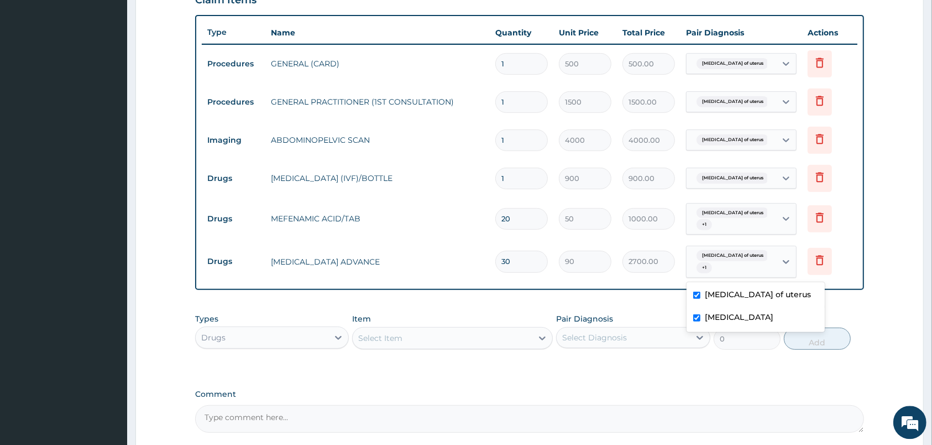
click at [732, 187] on div "Leiomyosarcoma of uterus" at bounding box center [732, 178] width 90 height 19
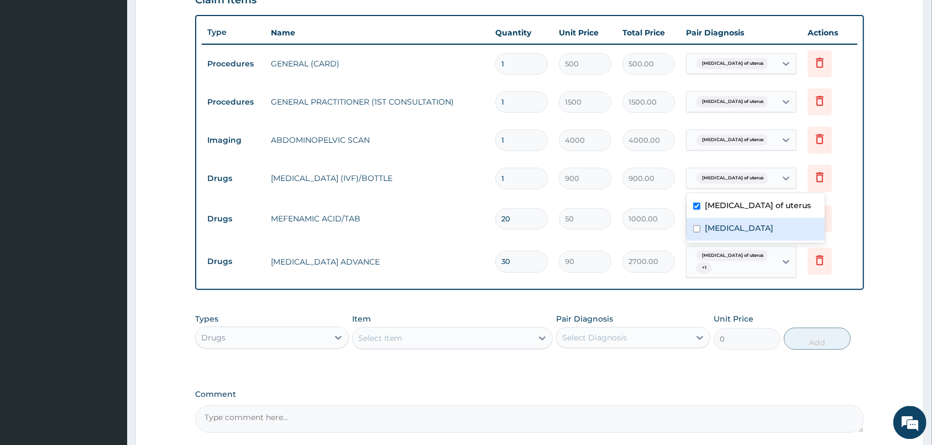
click at [732, 223] on label "Acute abdomen" at bounding box center [739, 227] width 69 height 11
checkbox input "true"
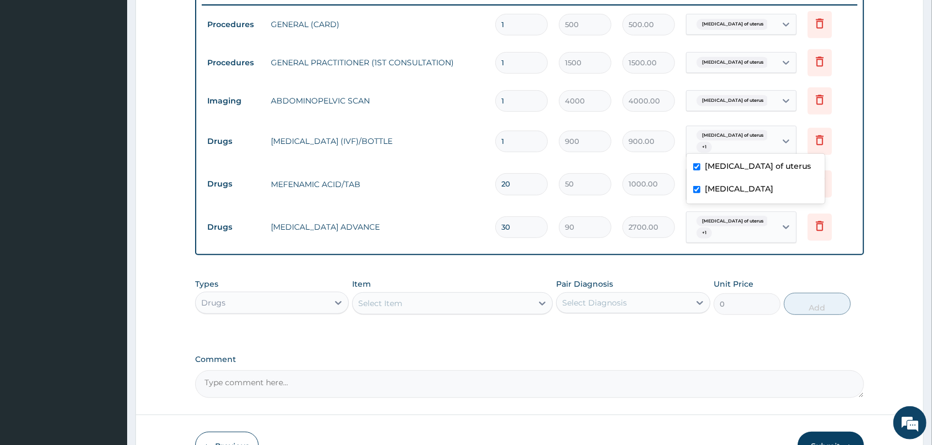
scroll to position [437, 0]
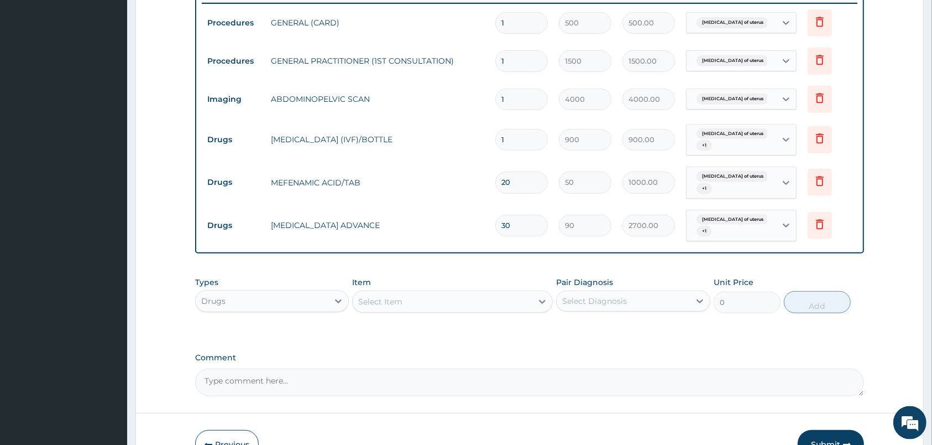
click at [915, 254] on form "Step 2 of 2 PA Code / Prescription Code Enter Code(Secondary Care Only) Encount…" at bounding box center [530, 48] width 789 height 854
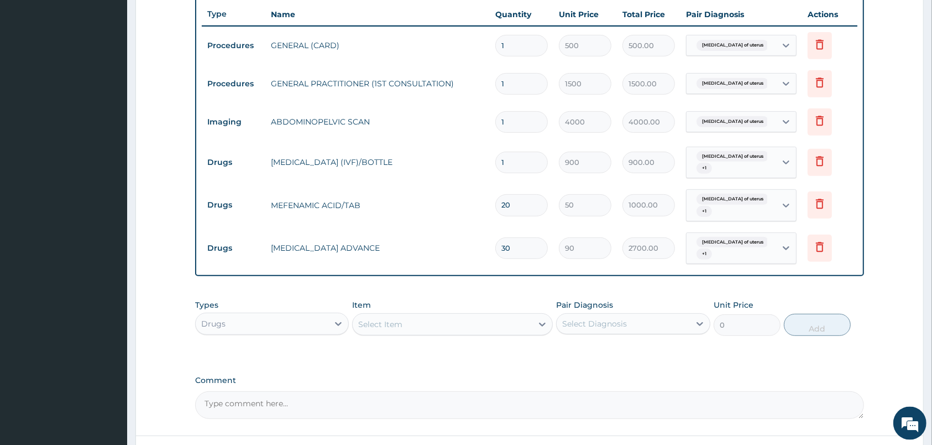
scroll to position [430, 0]
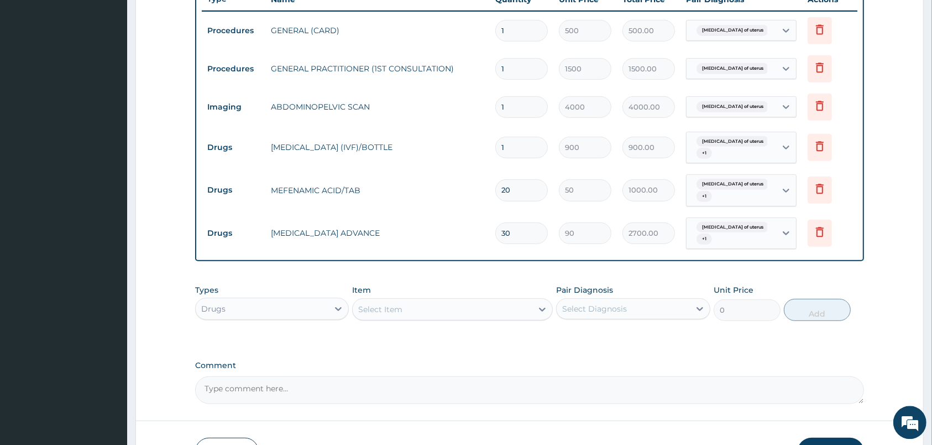
click at [483, 311] on div "Select Item" at bounding box center [443, 309] width 180 height 18
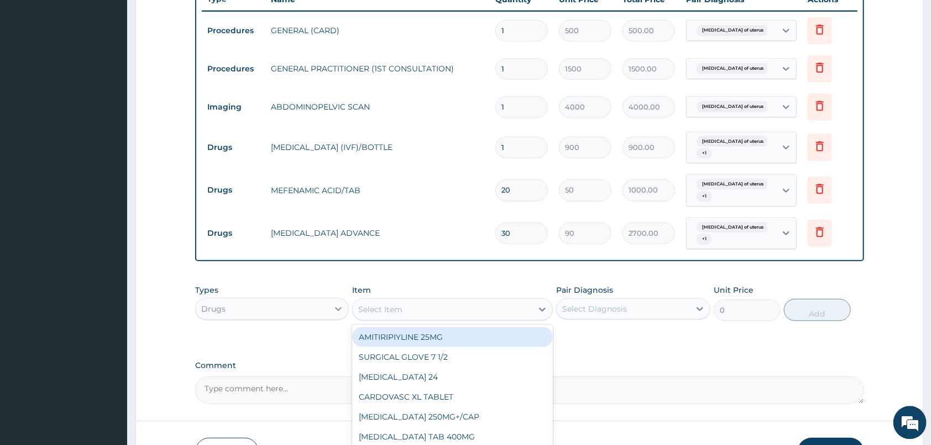
click at [330, 313] on div at bounding box center [339, 309] width 20 height 20
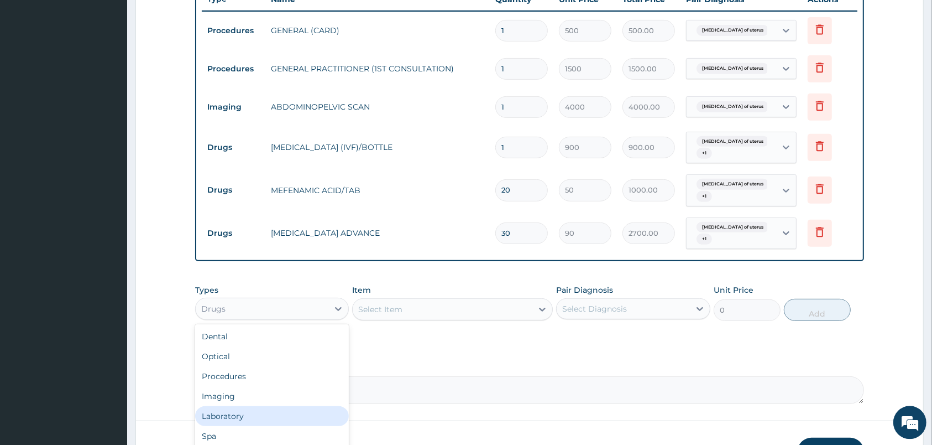
click at [270, 416] on div "Laboratory" at bounding box center [272, 416] width 154 height 20
click at [622, 308] on div "Select Diagnosis" at bounding box center [594, 308] width 65 height 11
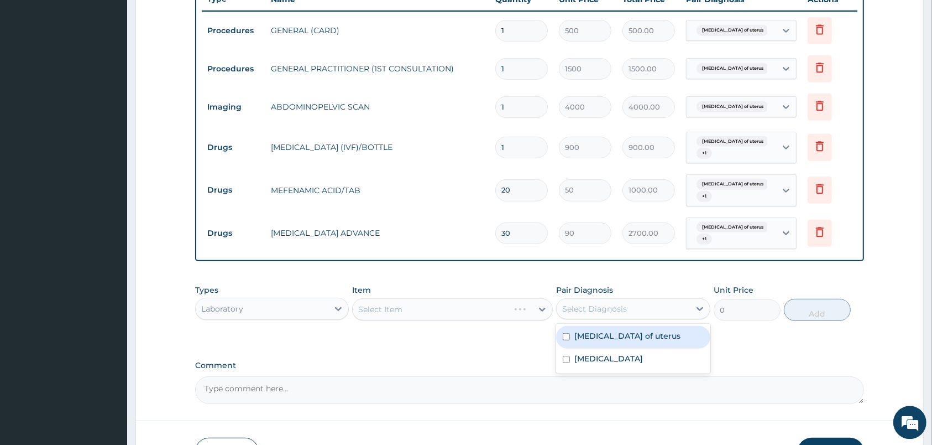
click at [626, 333] on label "Leiomyosarcoma of uterus" at bounding box center [628, 335] width 106 height 11
checkbox input "true"
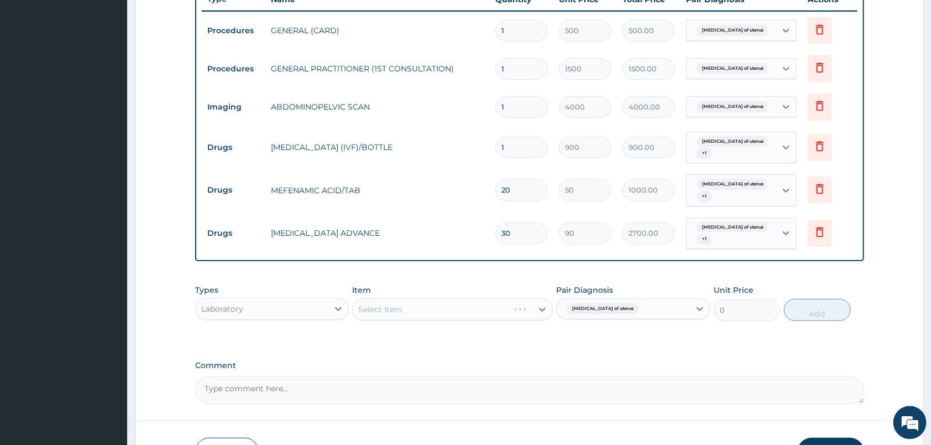
click at [640, 310] on div "Leiomyosarcoma of uterus" at bounding box center [601, 308] width 79 height 14
click at [643, 309] on input "text" at bounding box center [643, 308] width 1 height 11
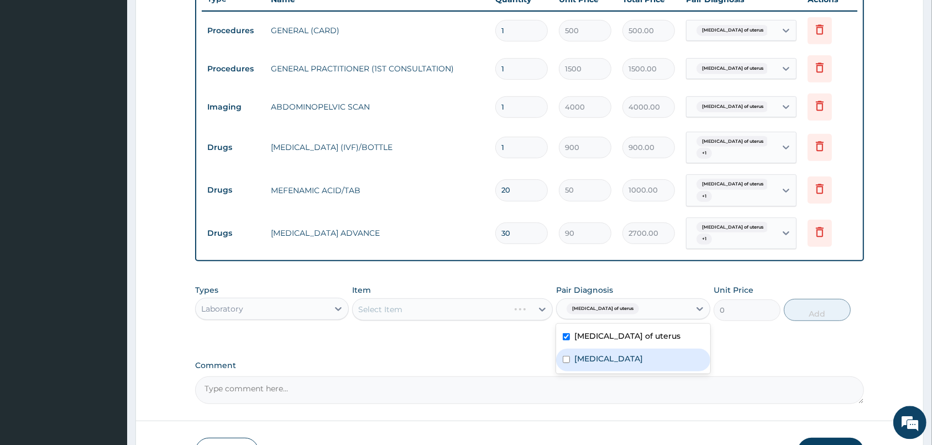
click at [625, 355] on label "Acute abdomen" at bounding box center [609, 358] width 69 height 11
checkbox input "true"
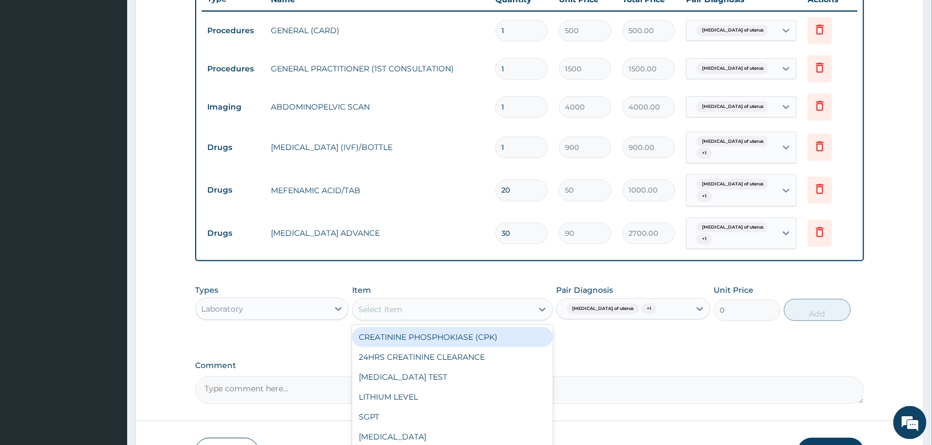
click at [519, 301] on div "Select Item" at bounding box center [443, 309] width 180 height 18
type input "fbc"
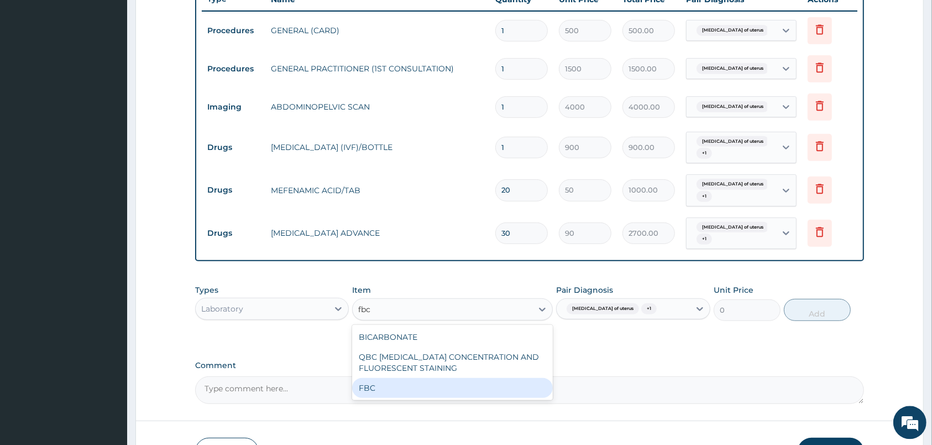
click at [487, 381] on div "FBC" at bounding box center [452, 388] width 201 height 20
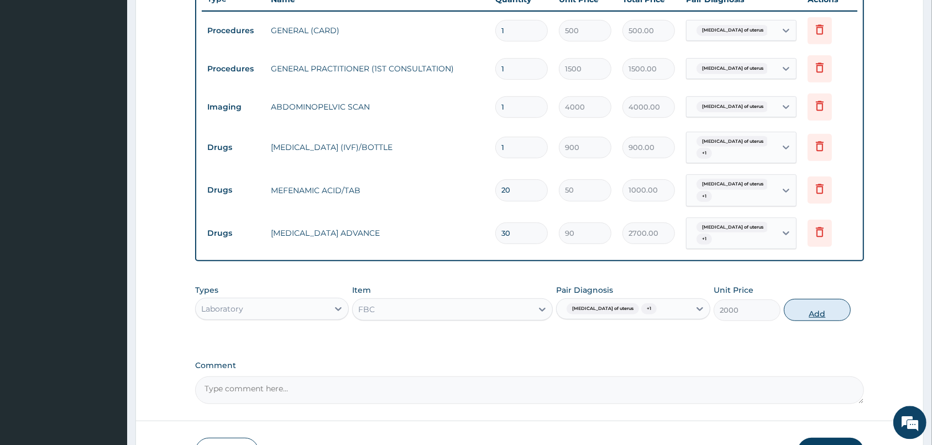
click at [812, 313] on button "Add" at bounding box center [817, 310] width 67 height 22
type input "0"
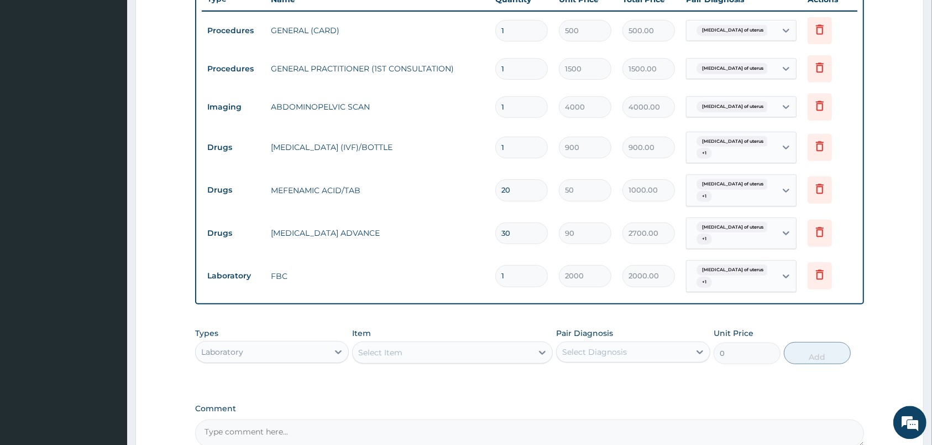
scroll to position [549, 0]
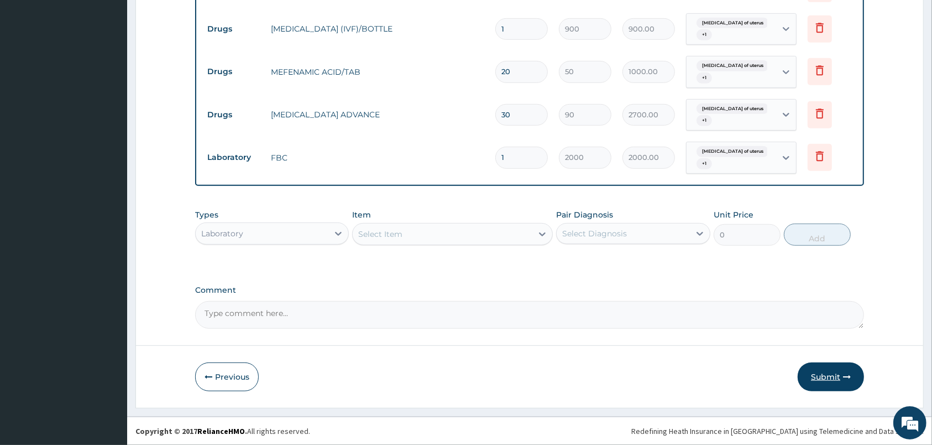
click at [826, 373] on button "Submit" at bounding box center [831, 376] width 66 height 29
